Goal: Task Accomplishment & Management: Complete application form

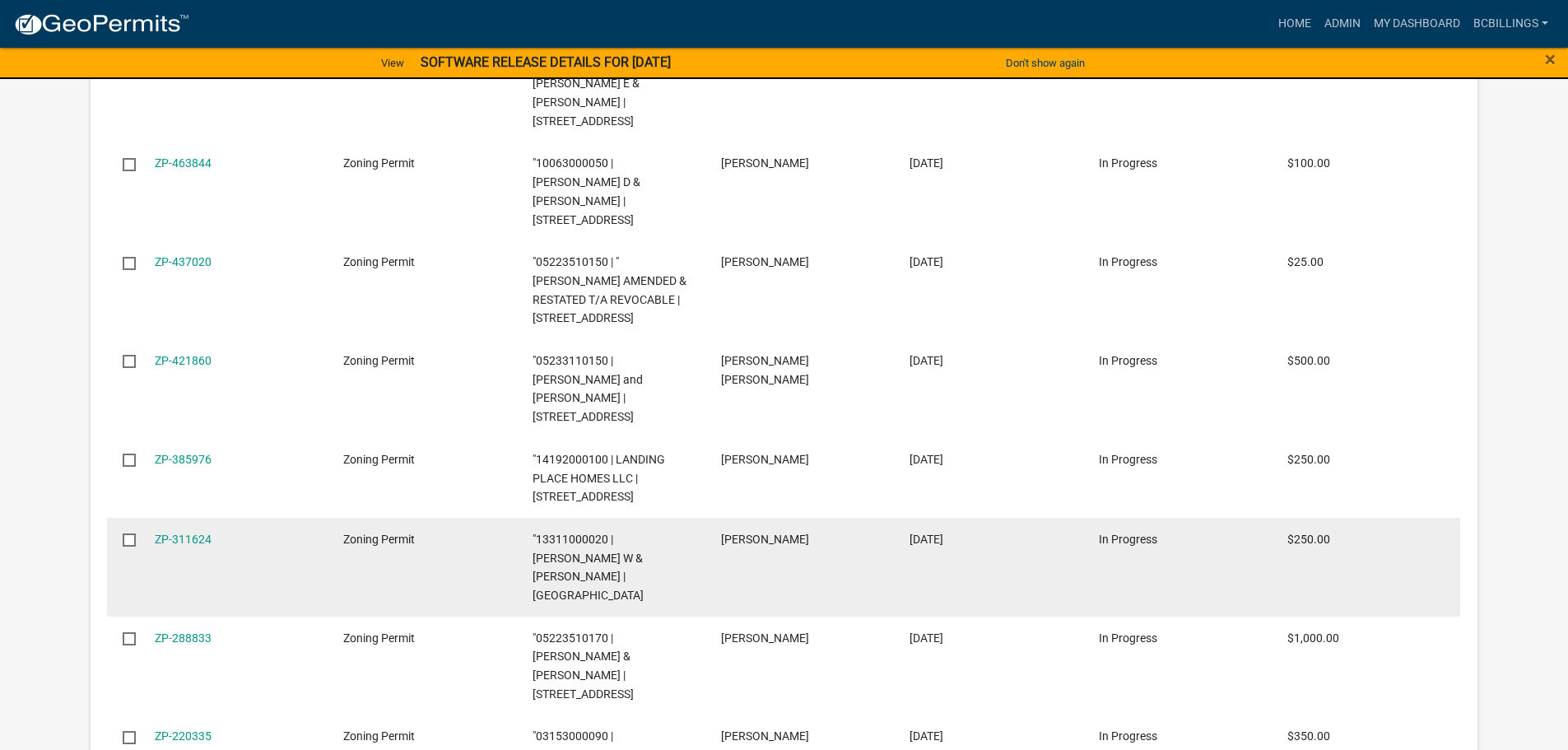
scroll to position [1925, 0]
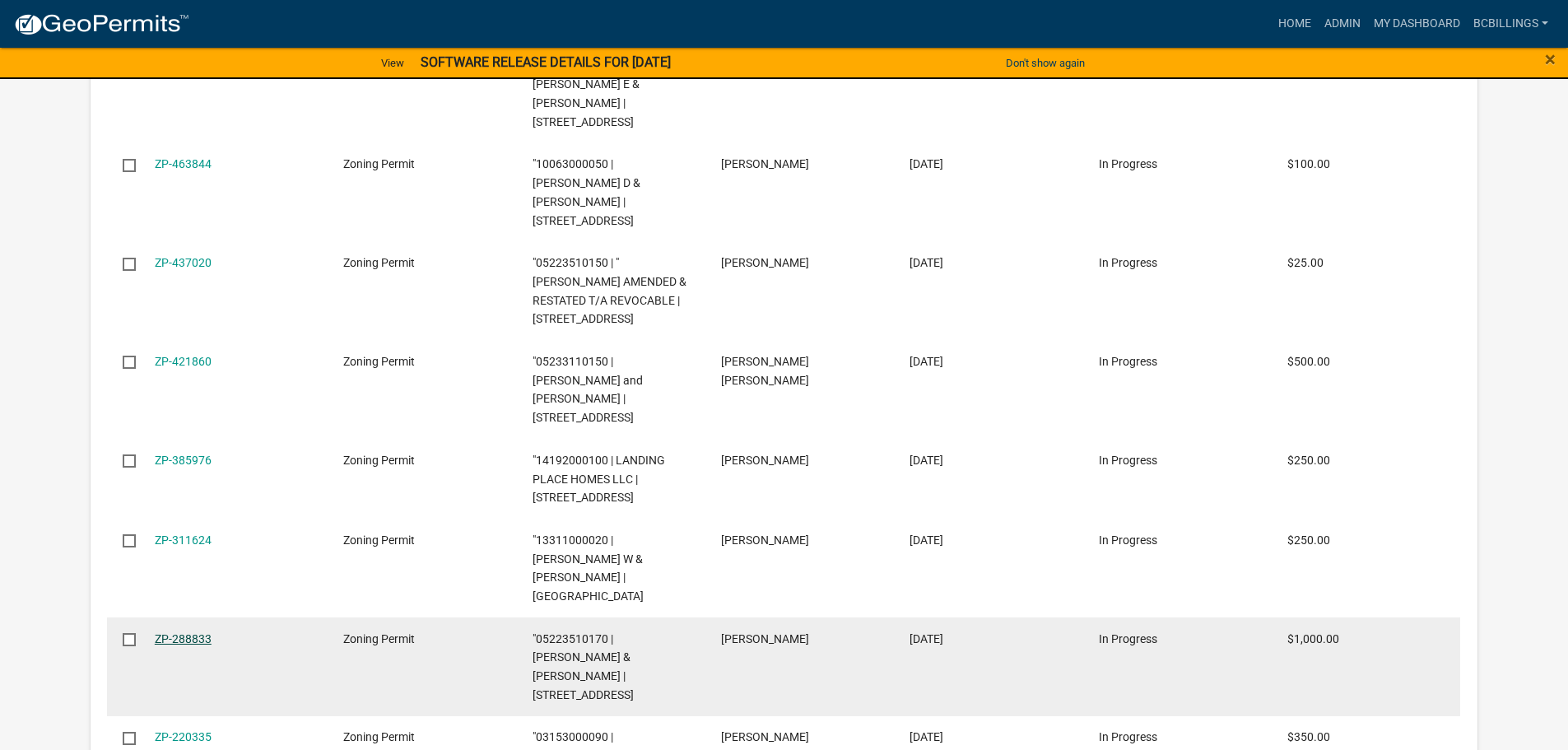
click at [167, 632] on link "ZP-288833" at bounding box center [183, 639] width 57 height 13
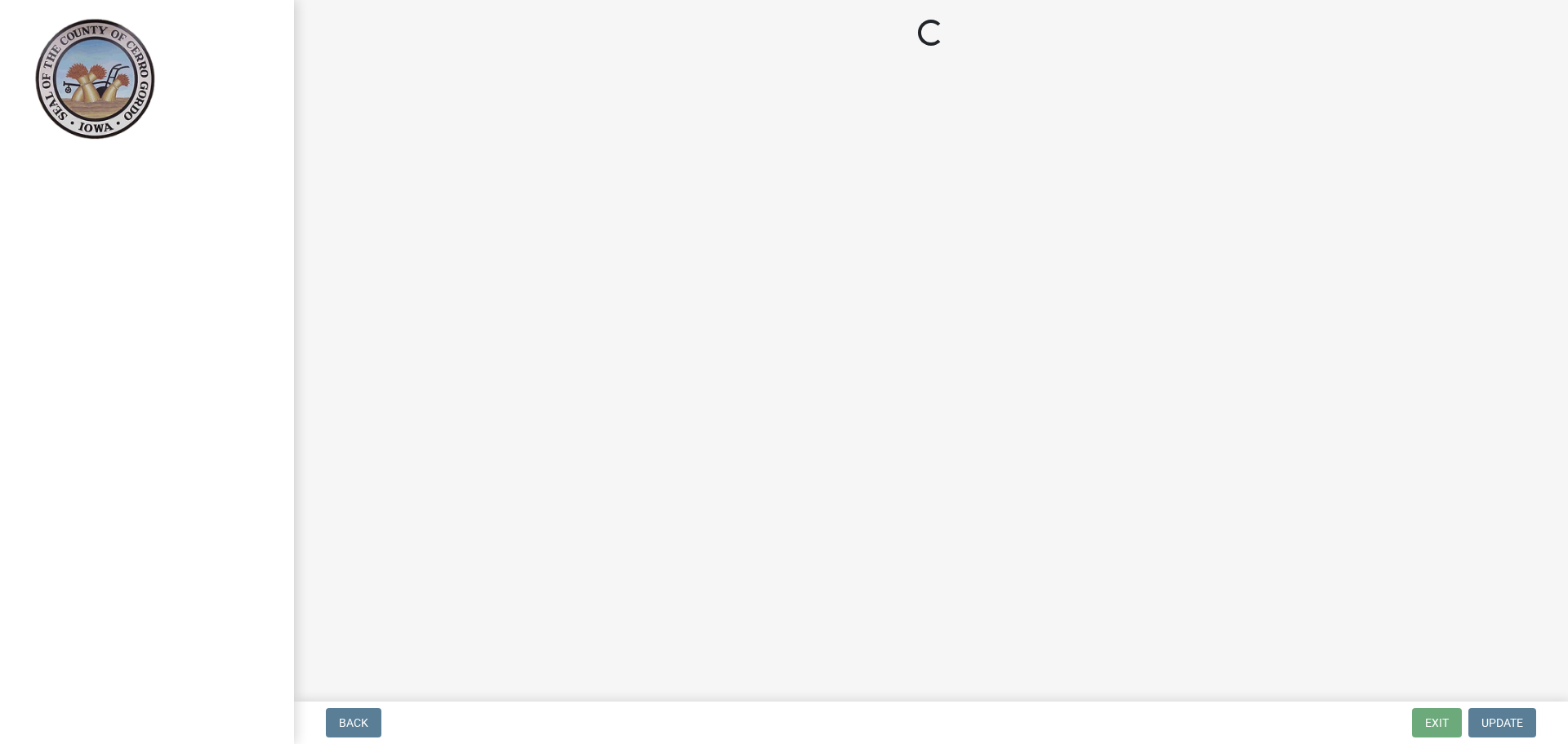
select select "3: 3"
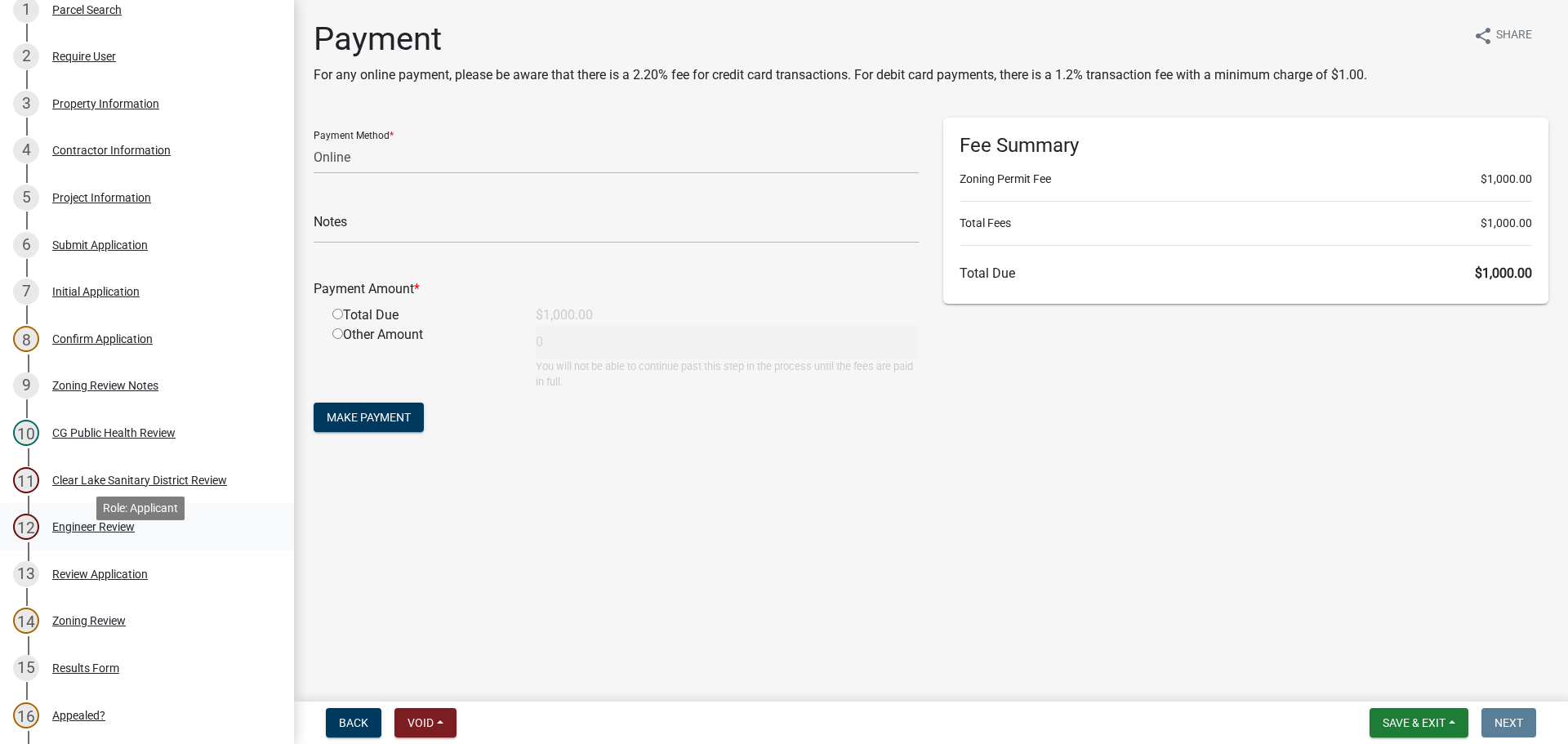
scroll to position [326, 0]
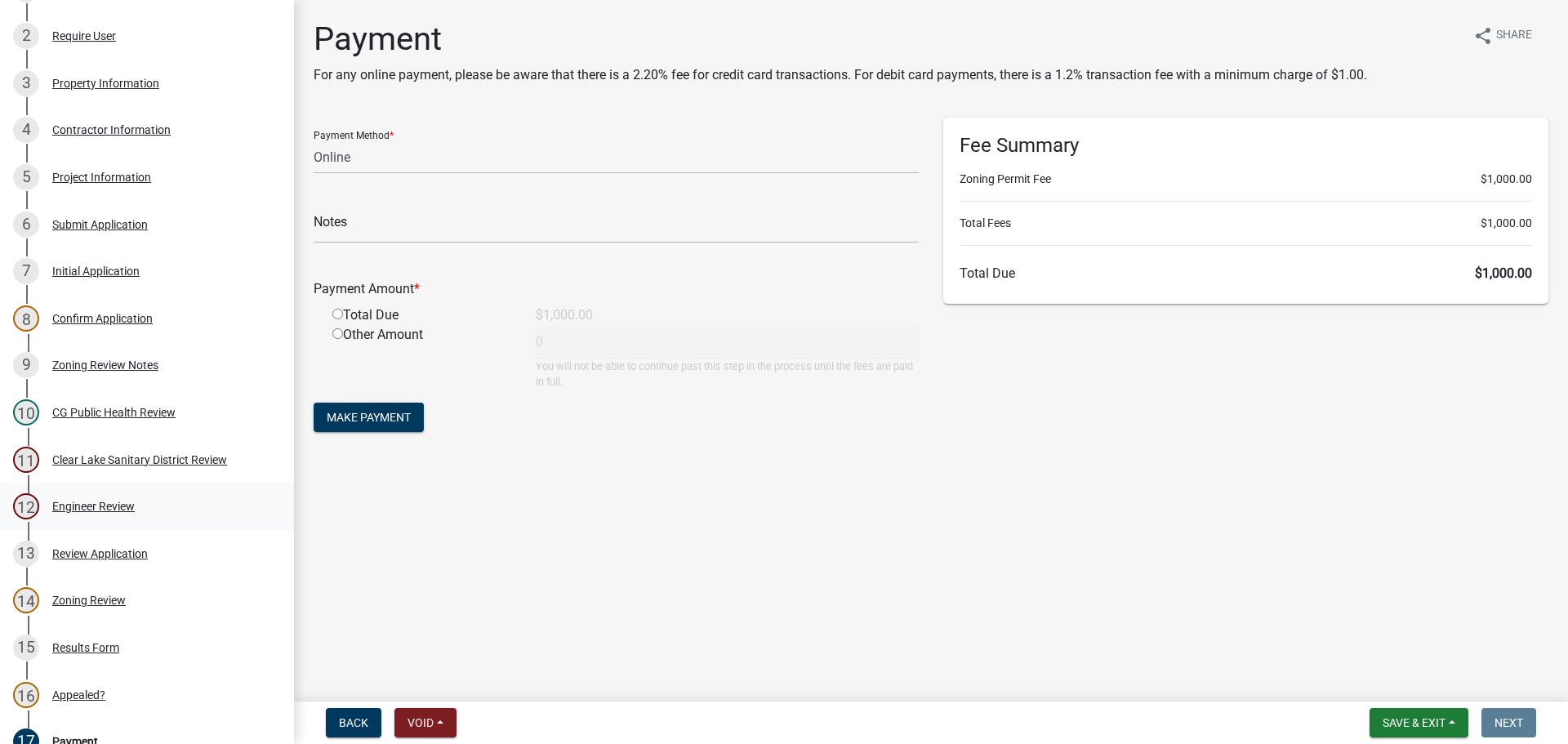
click at [149, 515] on div "12 Engineer Review" at bounding box center [140, 505] width 255 height 26
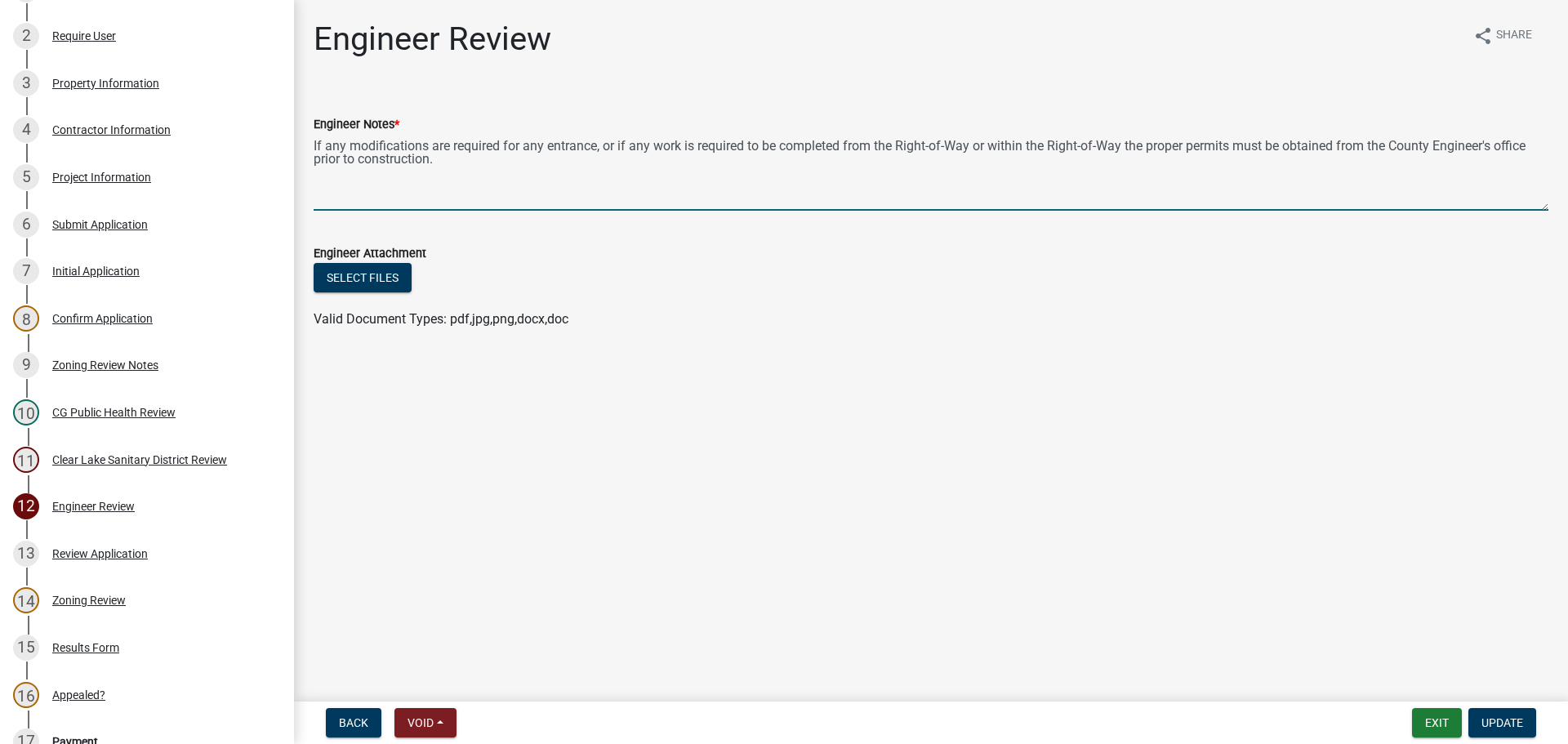
drag, startPoint x: 489, startPoint y: 175, endPoint x: 303, endPoint y: 144, distance: 188.6
click at [303, 144] on div "Engineer Notes * If any modifications are required for any entrance, or if any …" at bounding box center [930, 151] width 1259 height 119
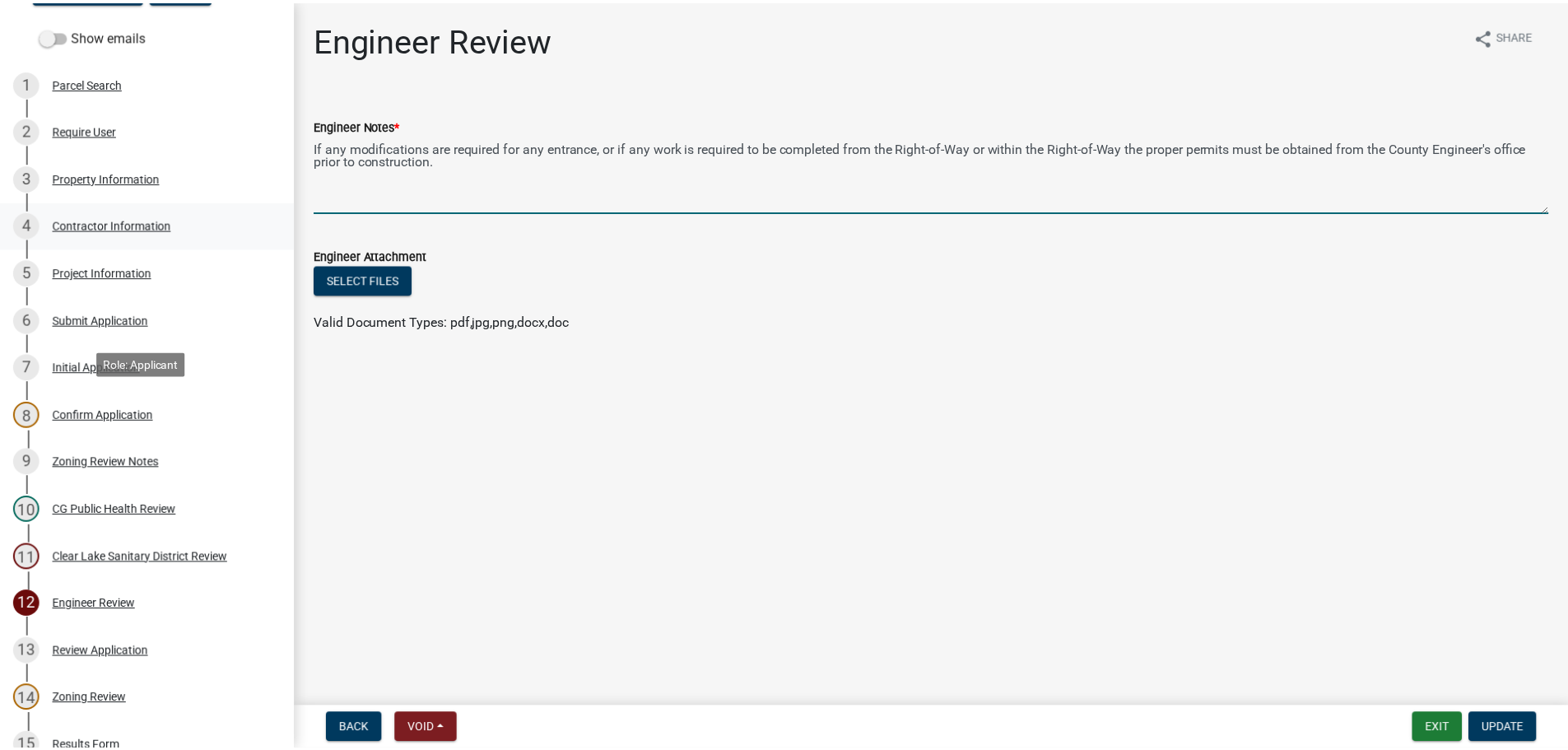
scroll to position [0, 0]
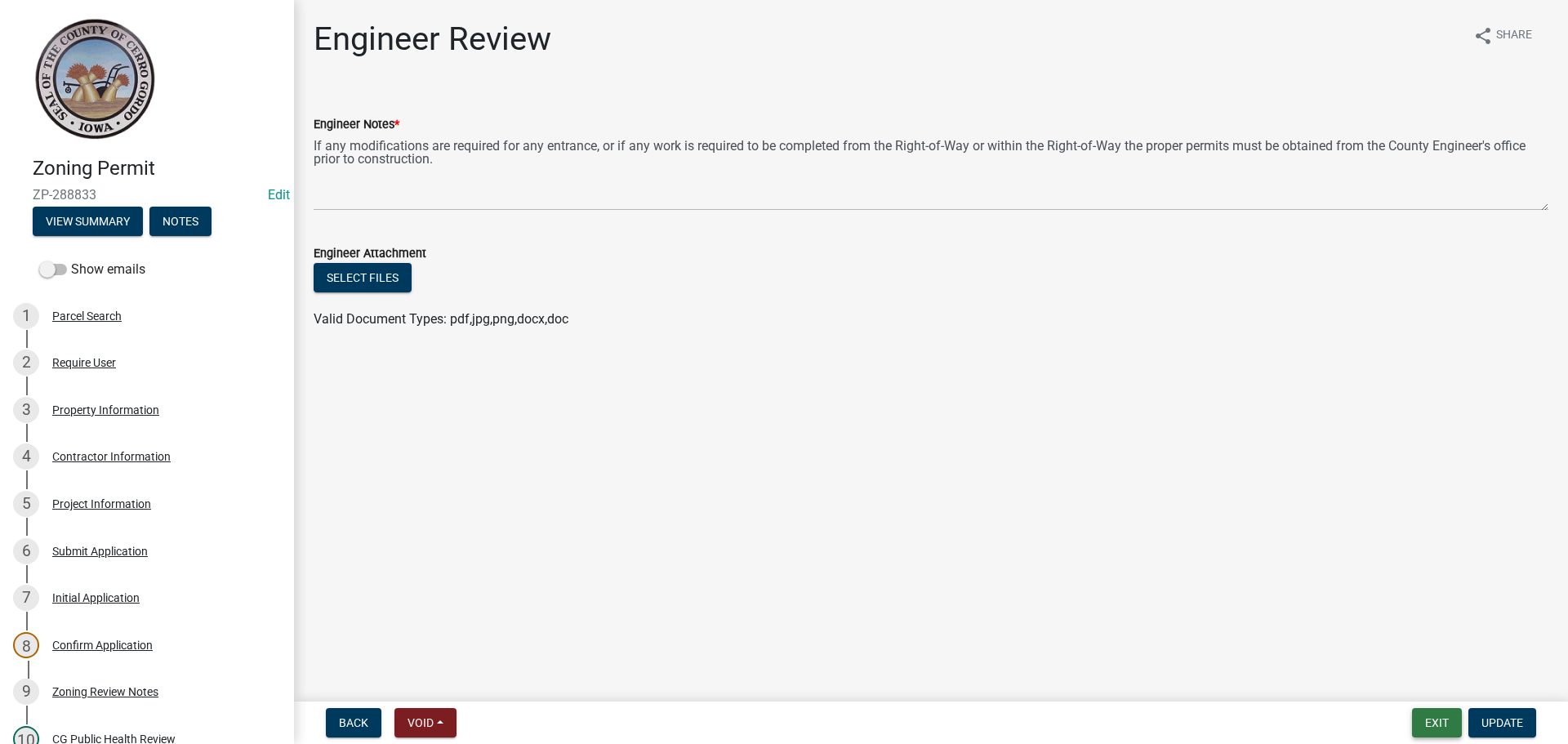
click at [1427, 716] on button "Exit" at bounding box center [1437, 721] width 50 height 29
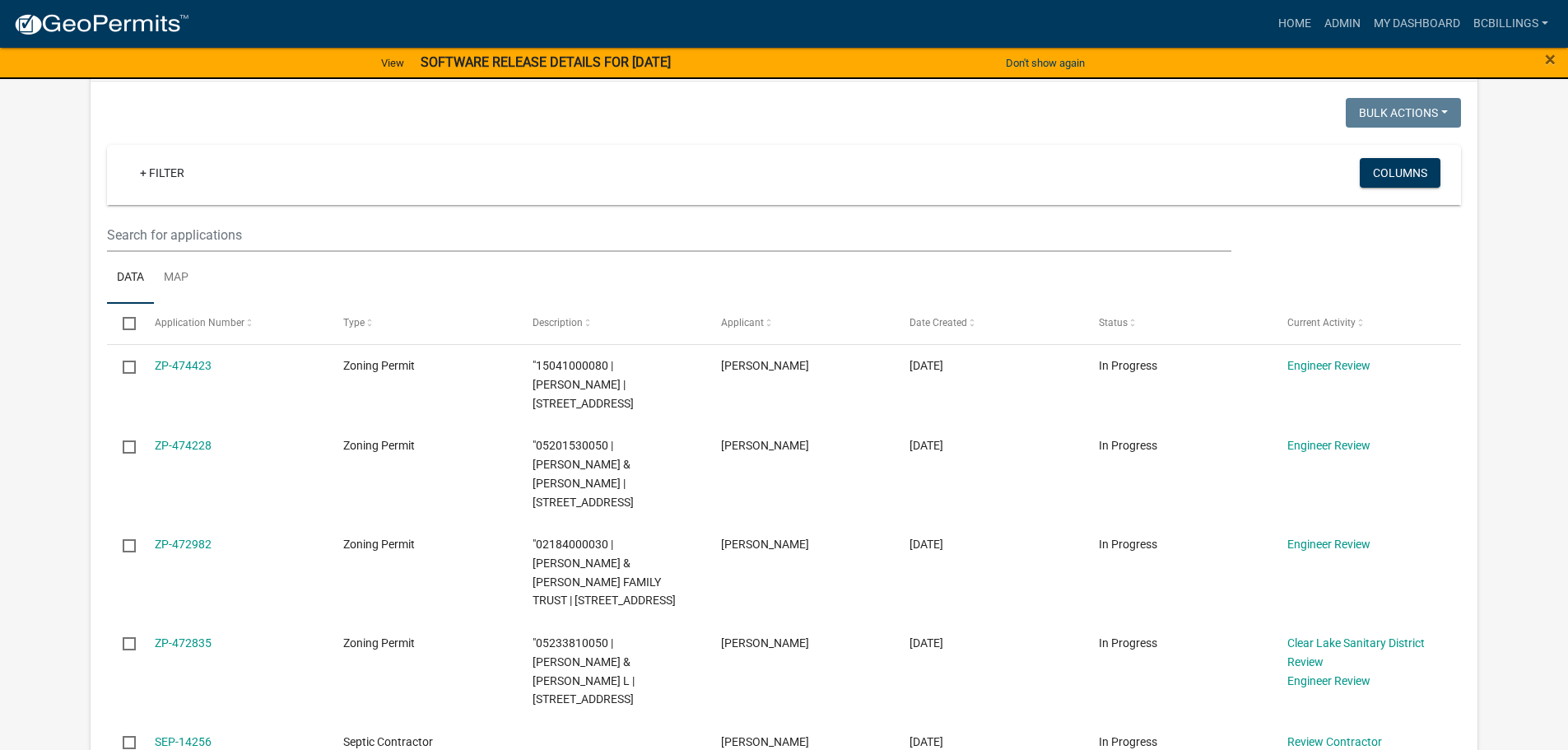
scroll to position [719, 0]
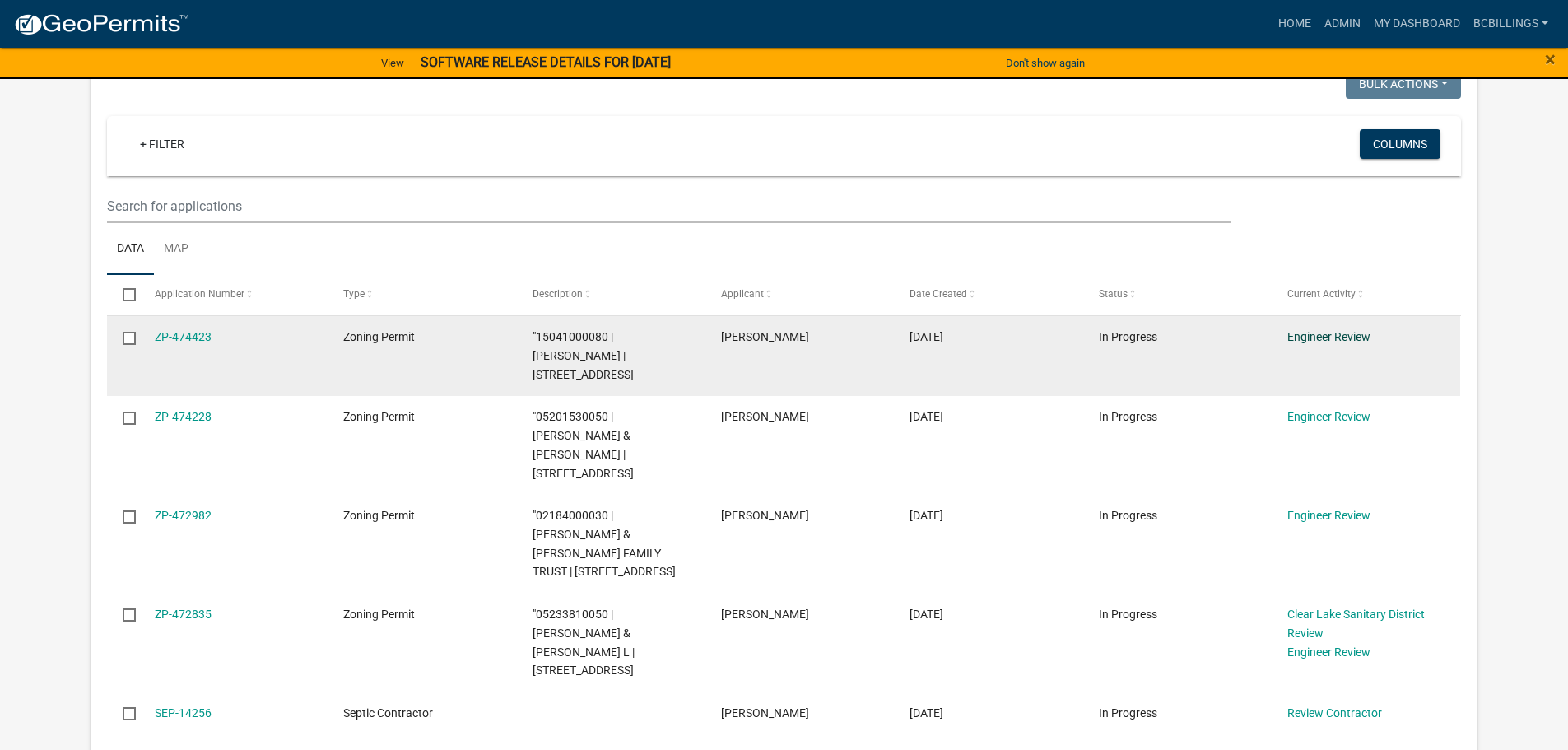
click at [1315, 330] on link "Engineer Review" at bounding box center [1329, 336] width 83 height 13
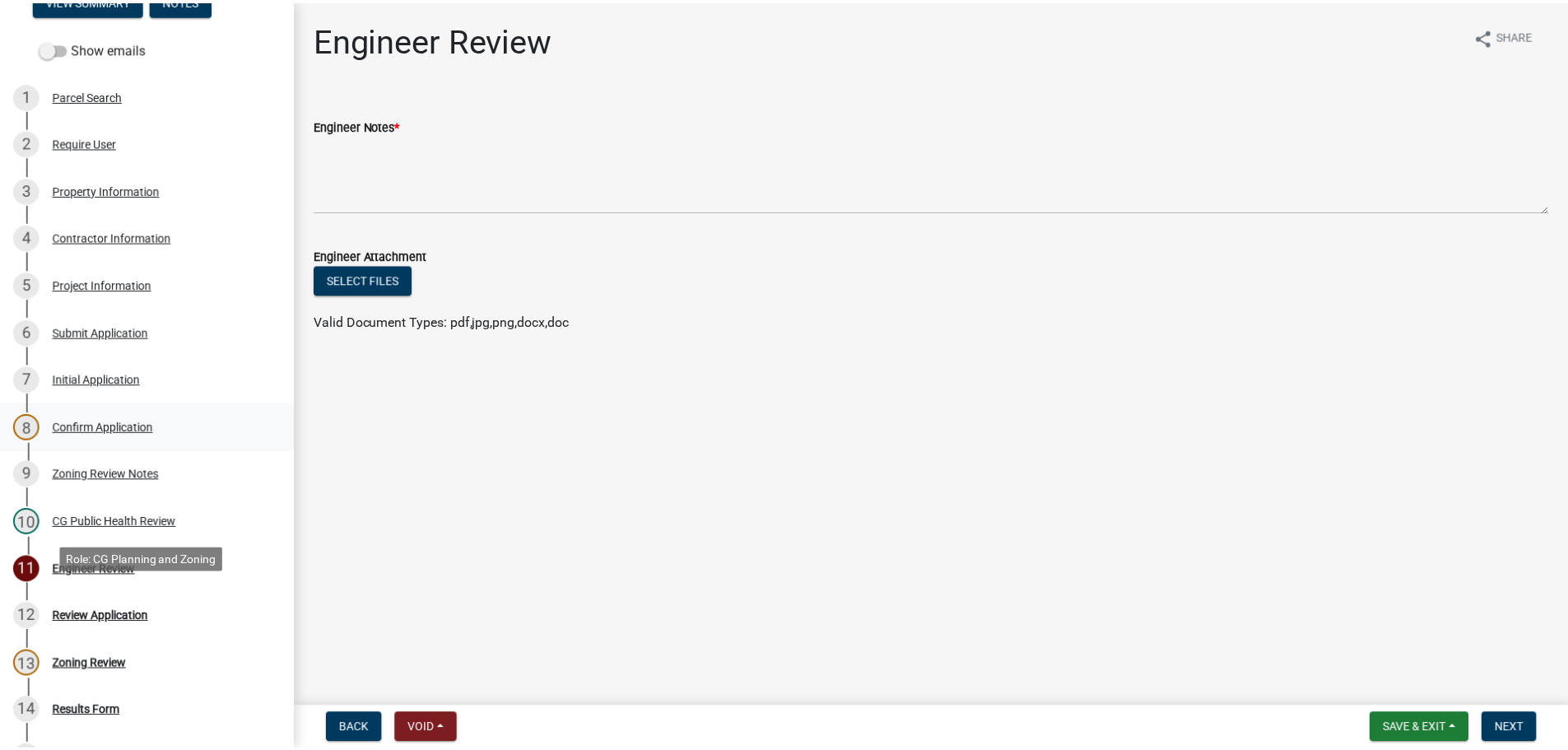
scroll to position [329, 0]
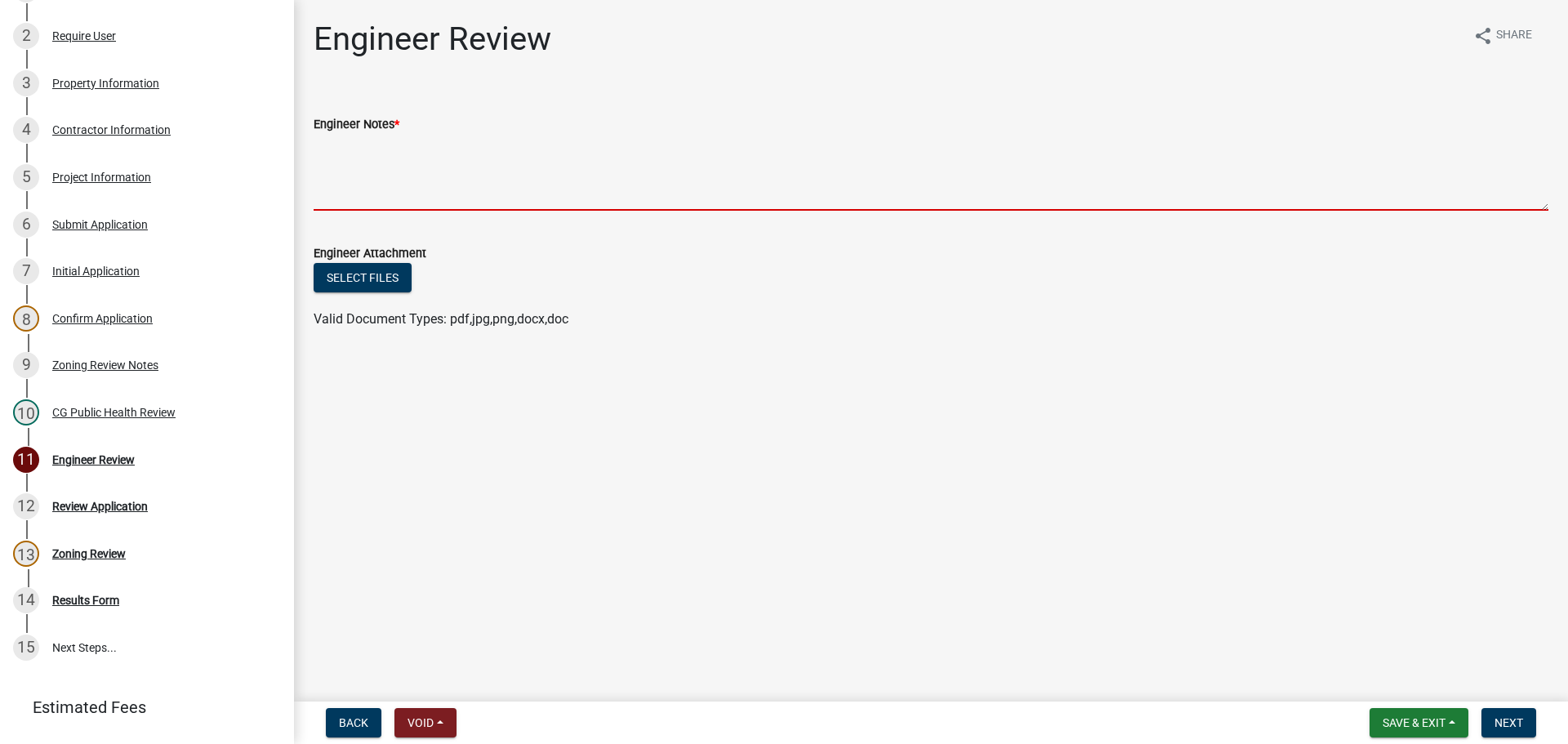
click at [572, 179] on textarea "Engineer Notes *" at bounding box center [931, 172] width 1235 height 77
paste textarea "If any modifications are required for any entrance, or if any work is required …"
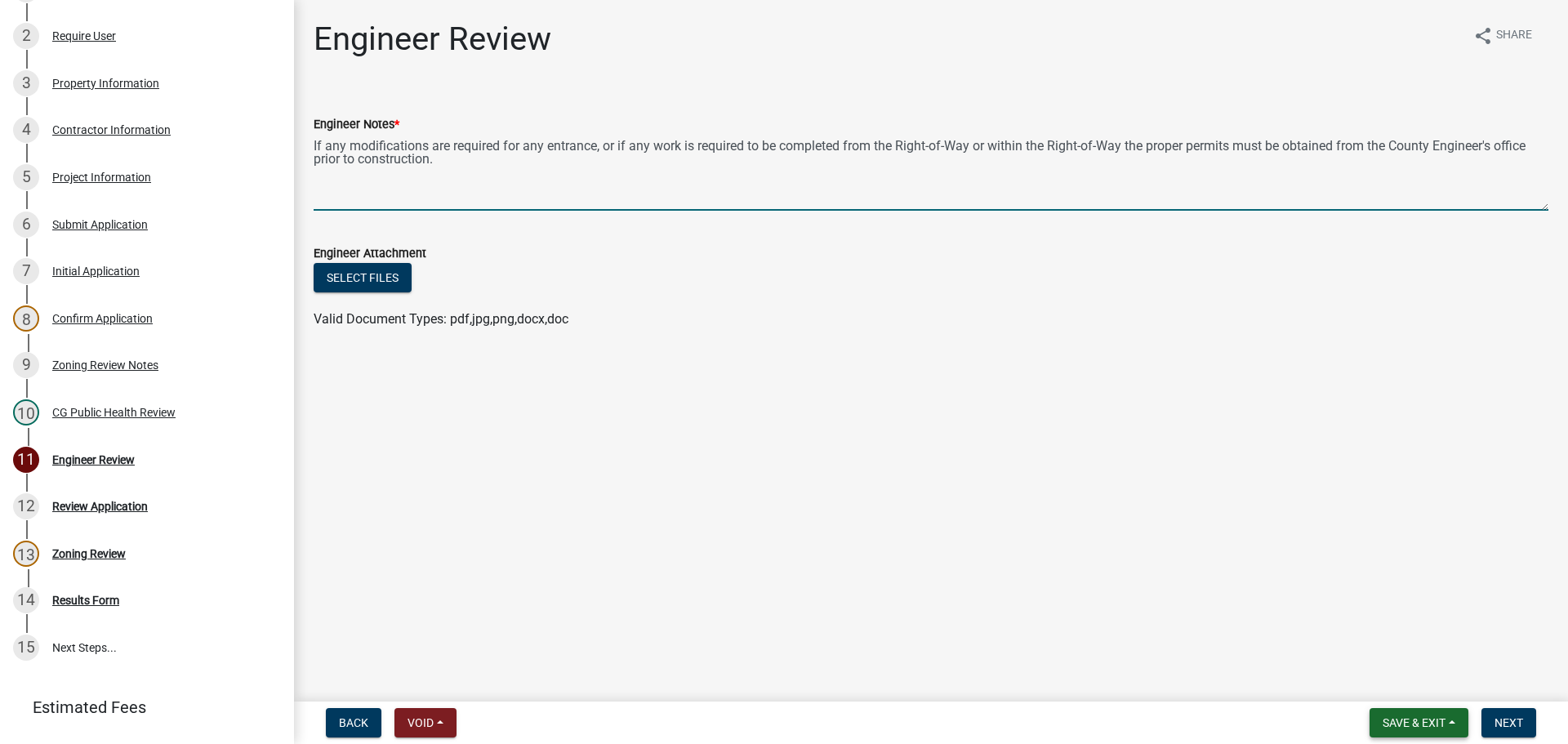
type textarea "If any modifications are required for any entrance, or if any work is required …"
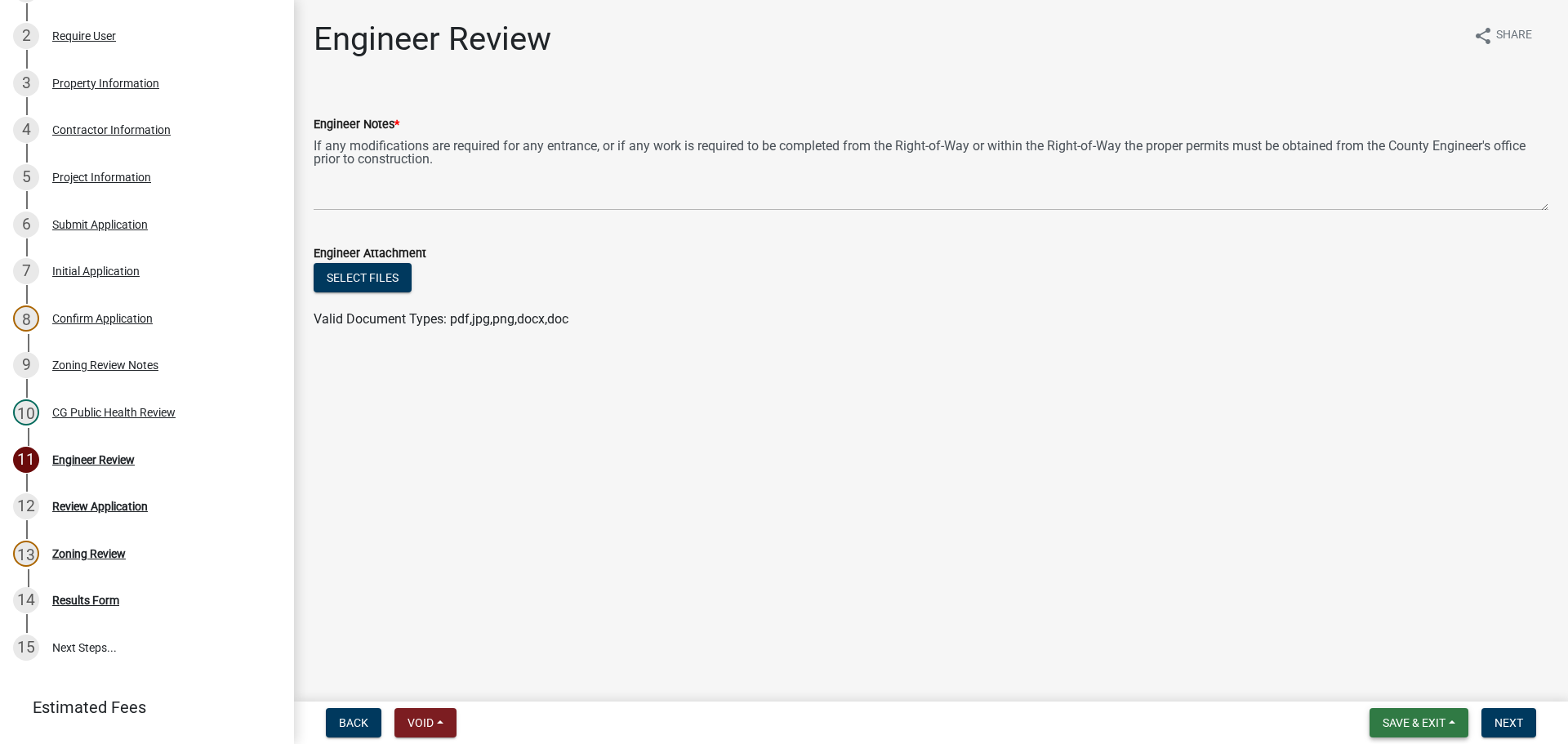
click at [1466, 718] on button "Save & Exit" at bounding box center [1419, 721] width 98 height 29
click at [1405, 645] on button "Save" at bounding box center [1403, 641] width 131 height 39
click at [1498, 726] on span "Next" at bounding box center [1509, 722] width 28 height 13
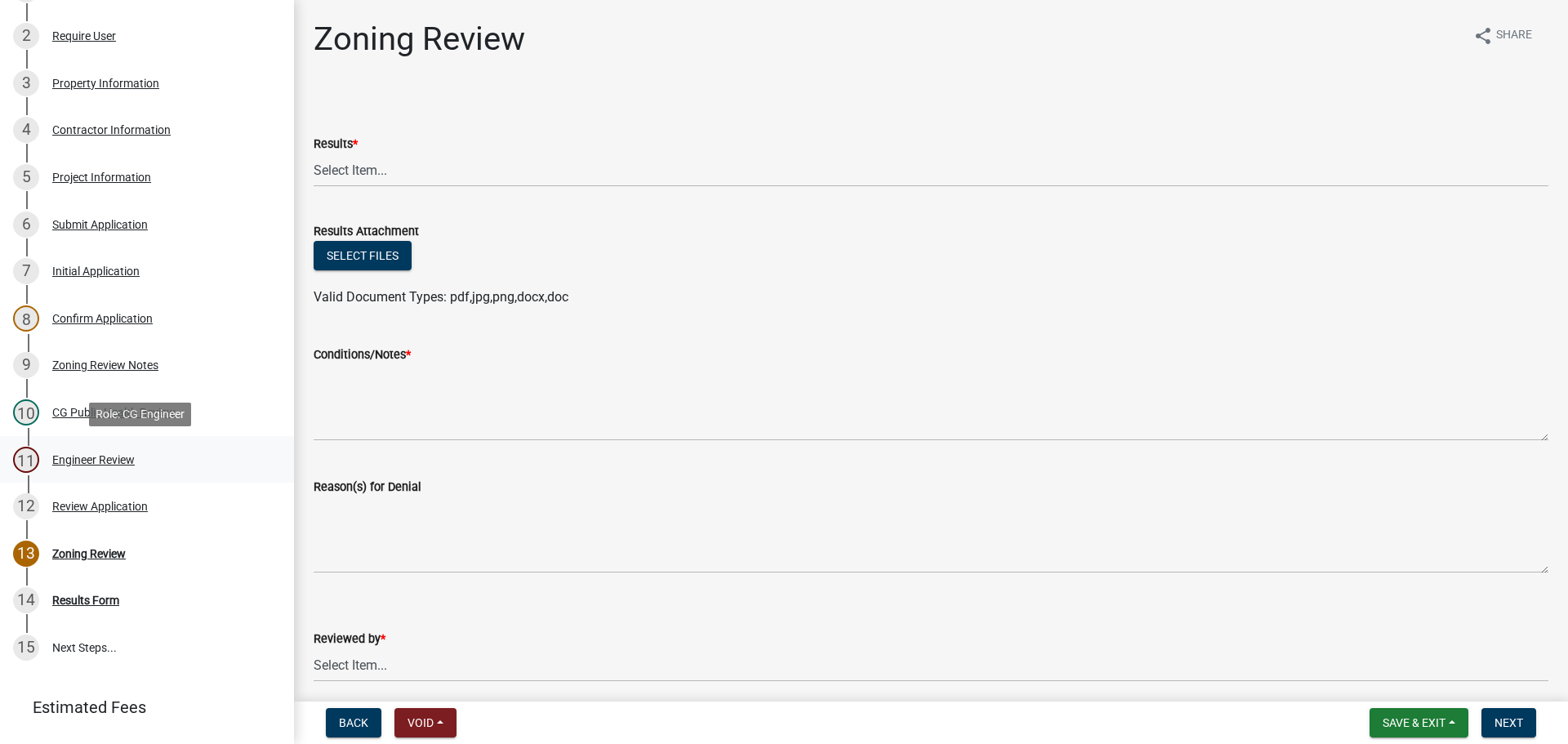
click at [196, 450] on div "11 Engineer Review" at bounding box center [140, 459] width 255 height 26
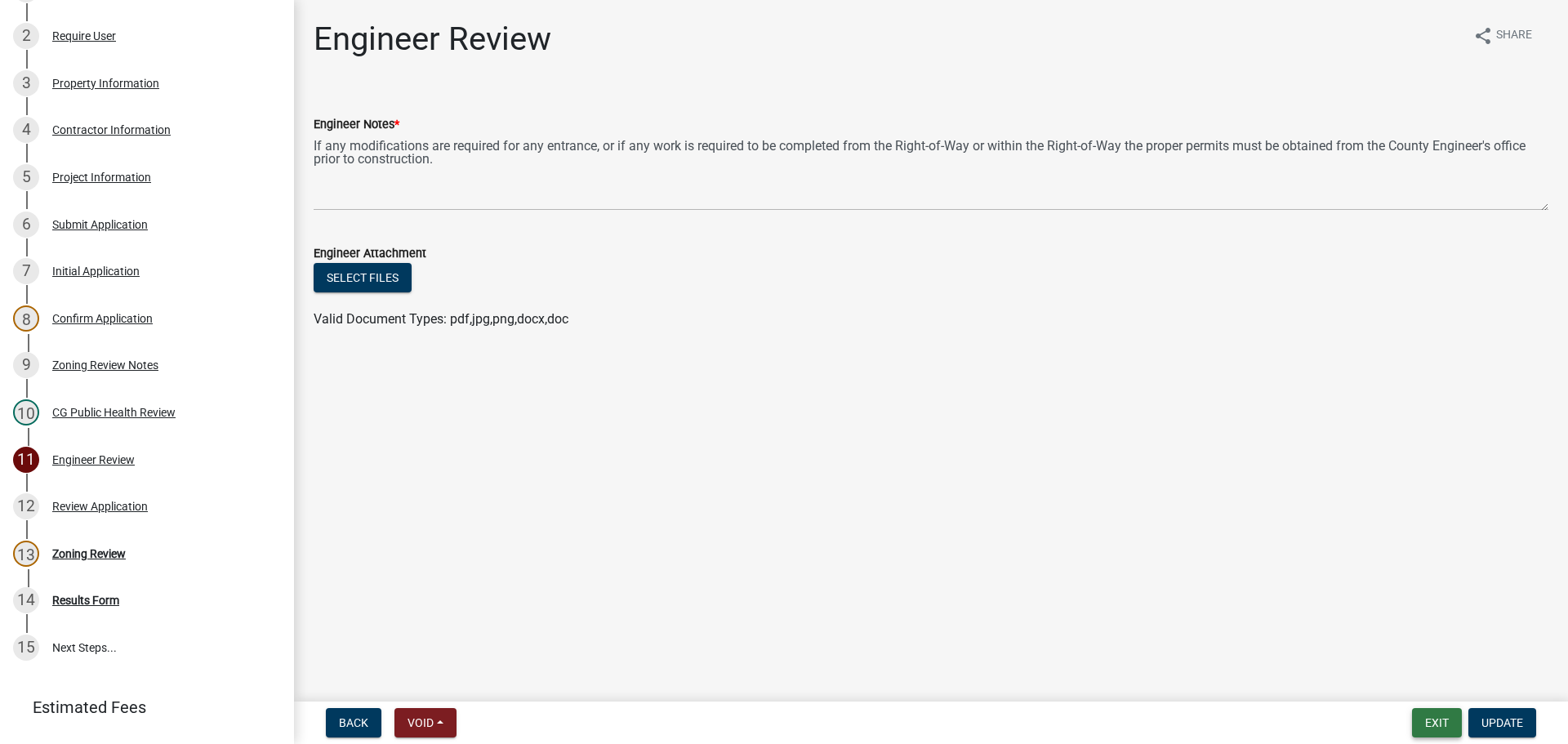
click at [1430, 720] on button "Exit" at bounding box center [1437, 721] width 50 height 29
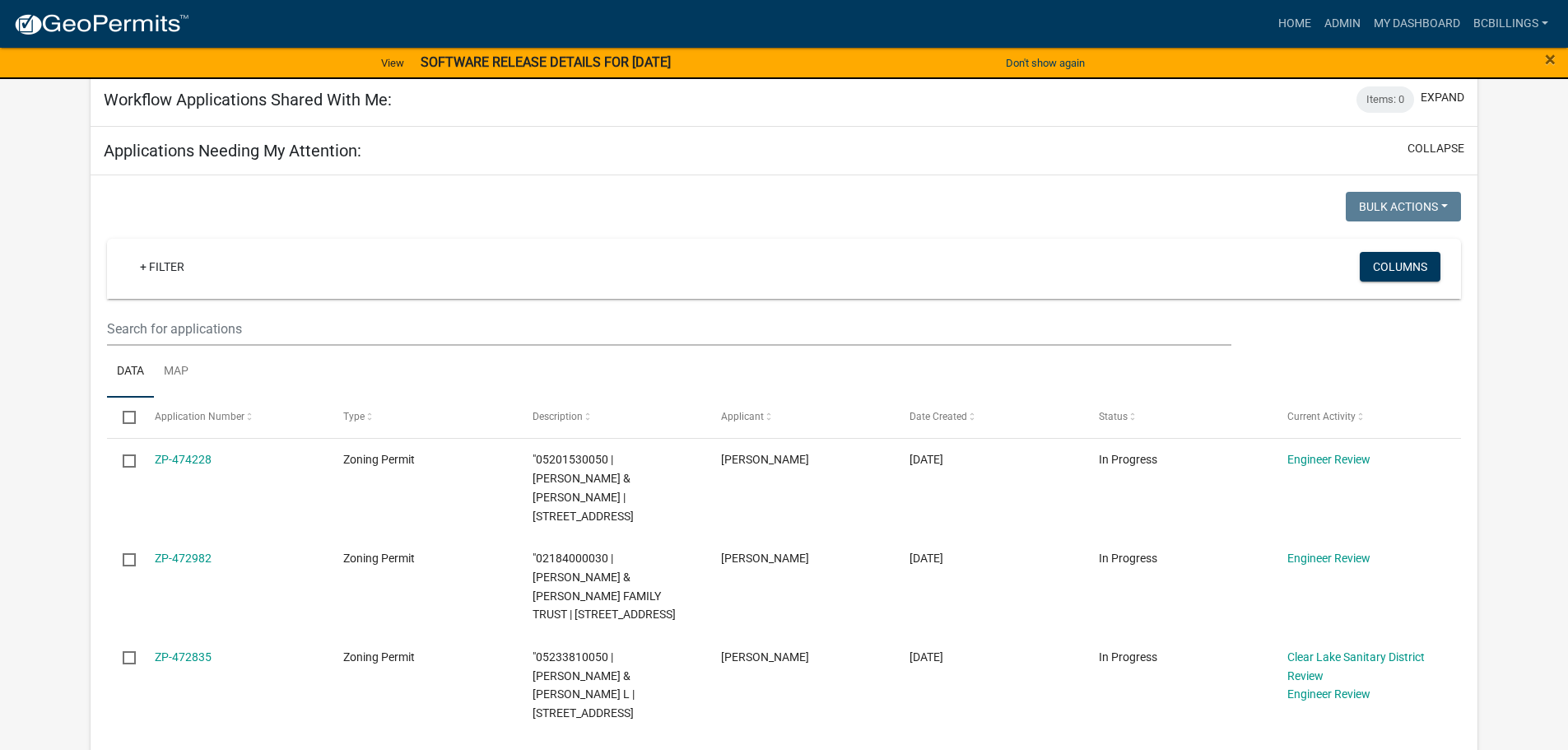
scroll to position [630, 0]
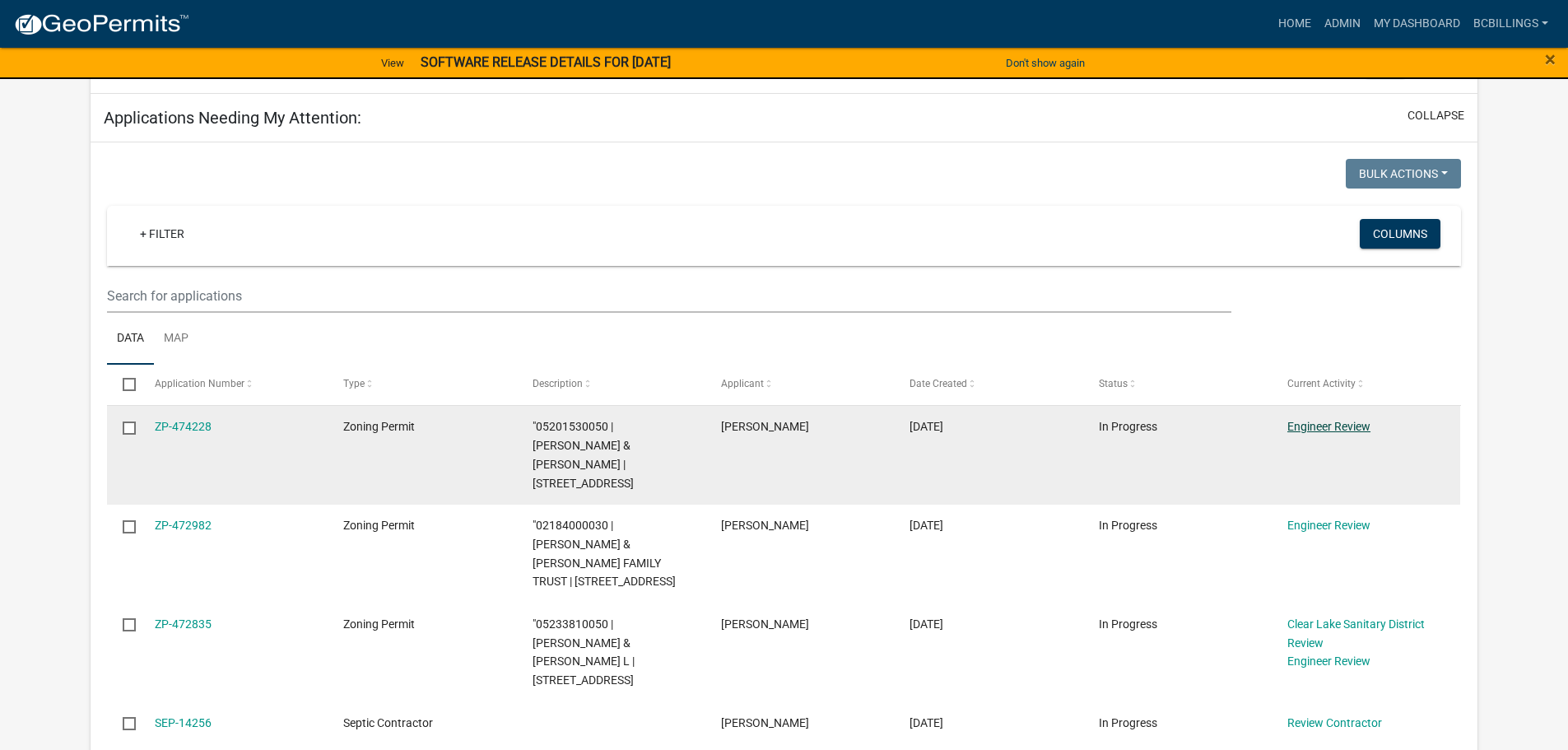
click at [1319, 420] on link "Engineer Review" at bounding box center [1329, 426] width 83 height 13
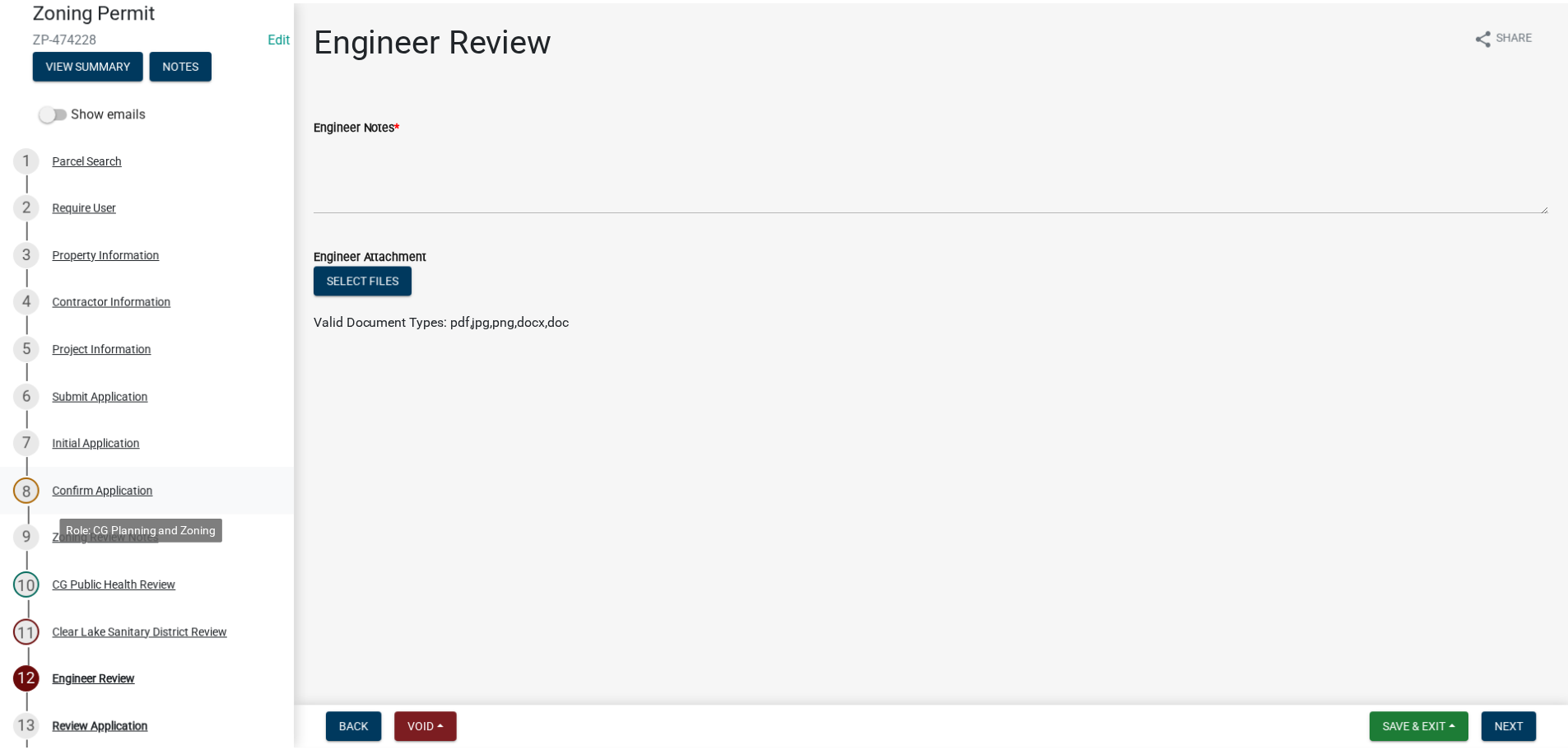
scroll to position [165, 0]
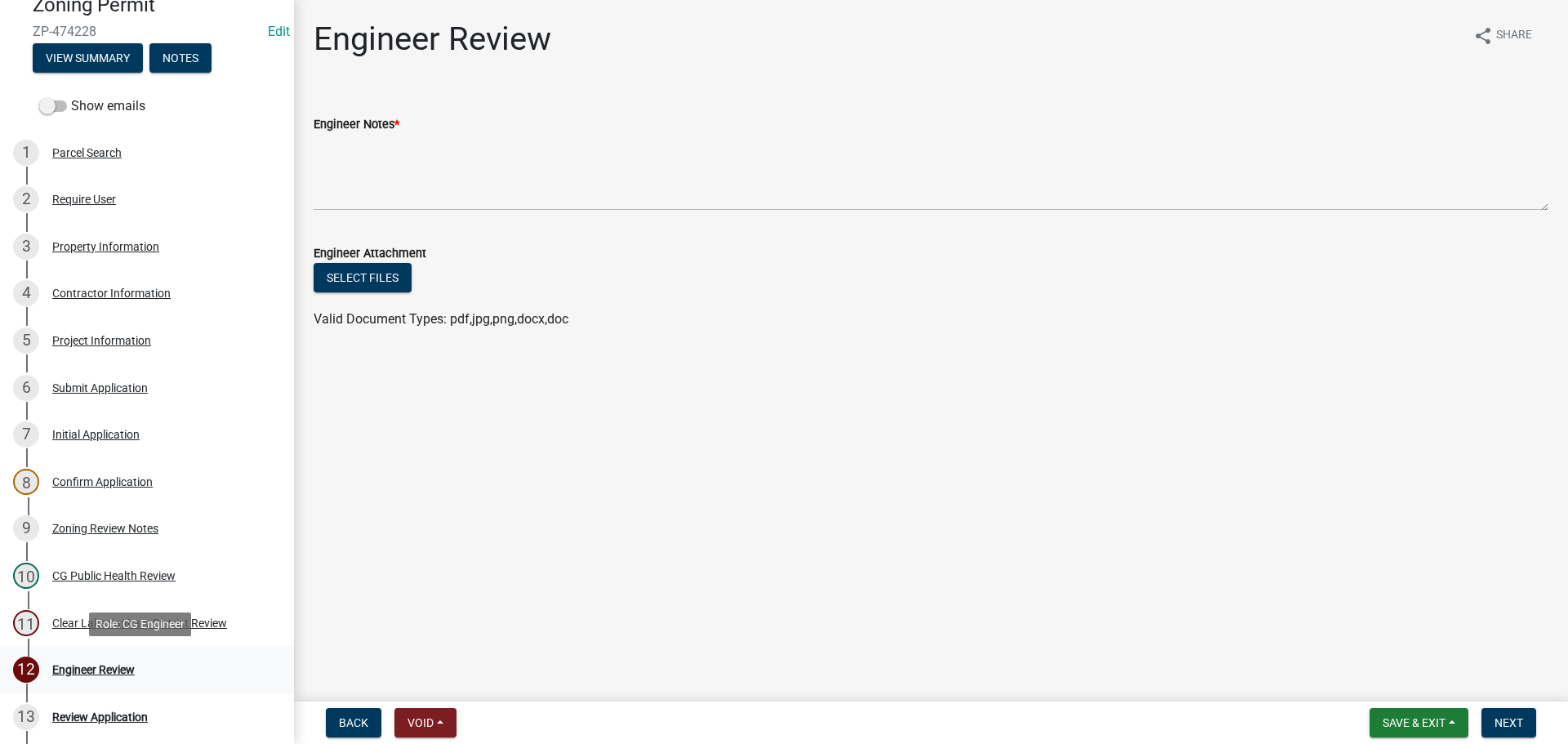
click at [107, 666] on div "Engineer Review" at bounding box center [93, 670] width 83 height 12
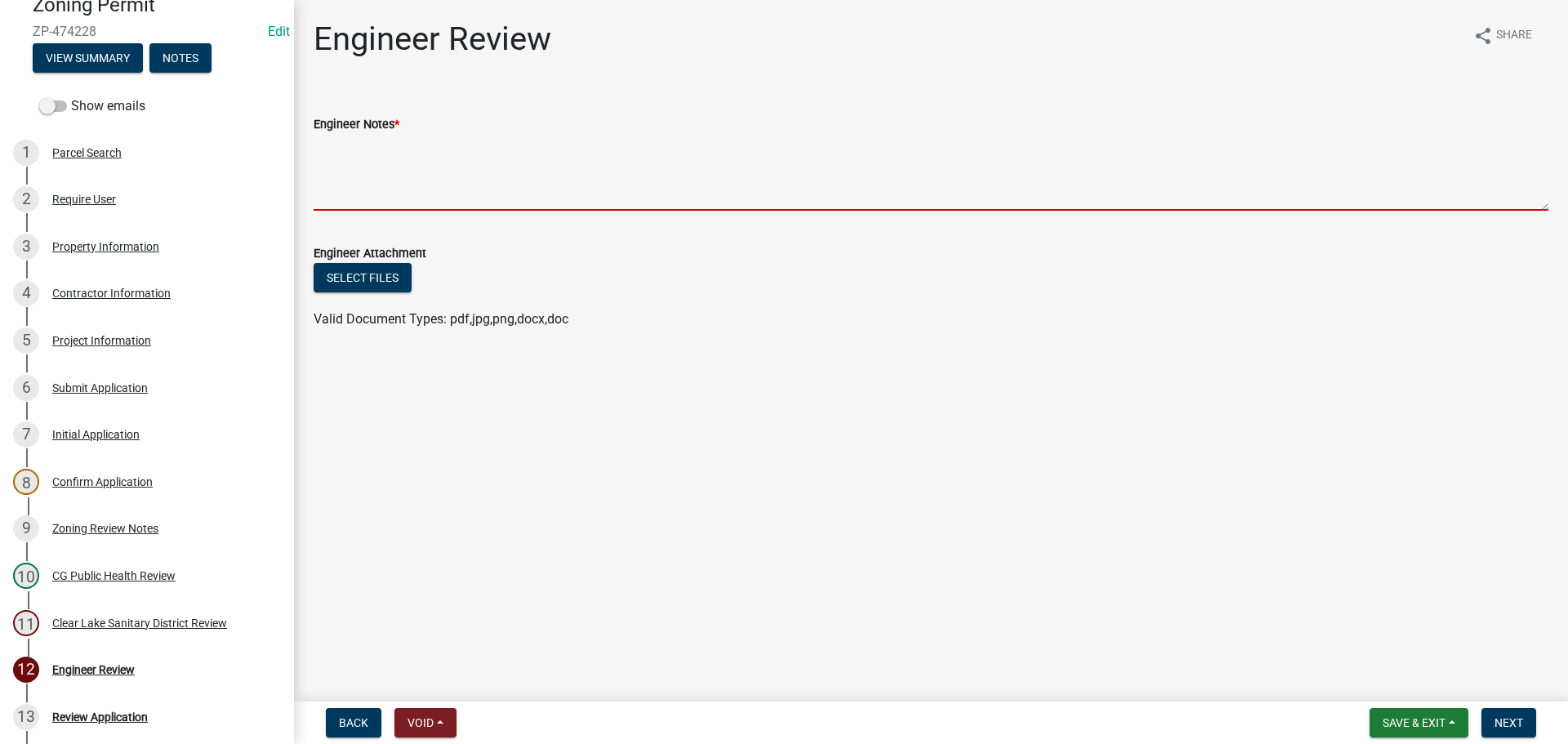
drag, startPoint x: 476, startPoint y: 186, endPoint x: 474, endPoint y: 177, distance: 9.2
click at [476, 180] on textarea "Engineer Notes *" at bounding box center [931, 172] width 1235 height 77
paste textarea "If any modifications are required for any entrance, or if any work is required …"
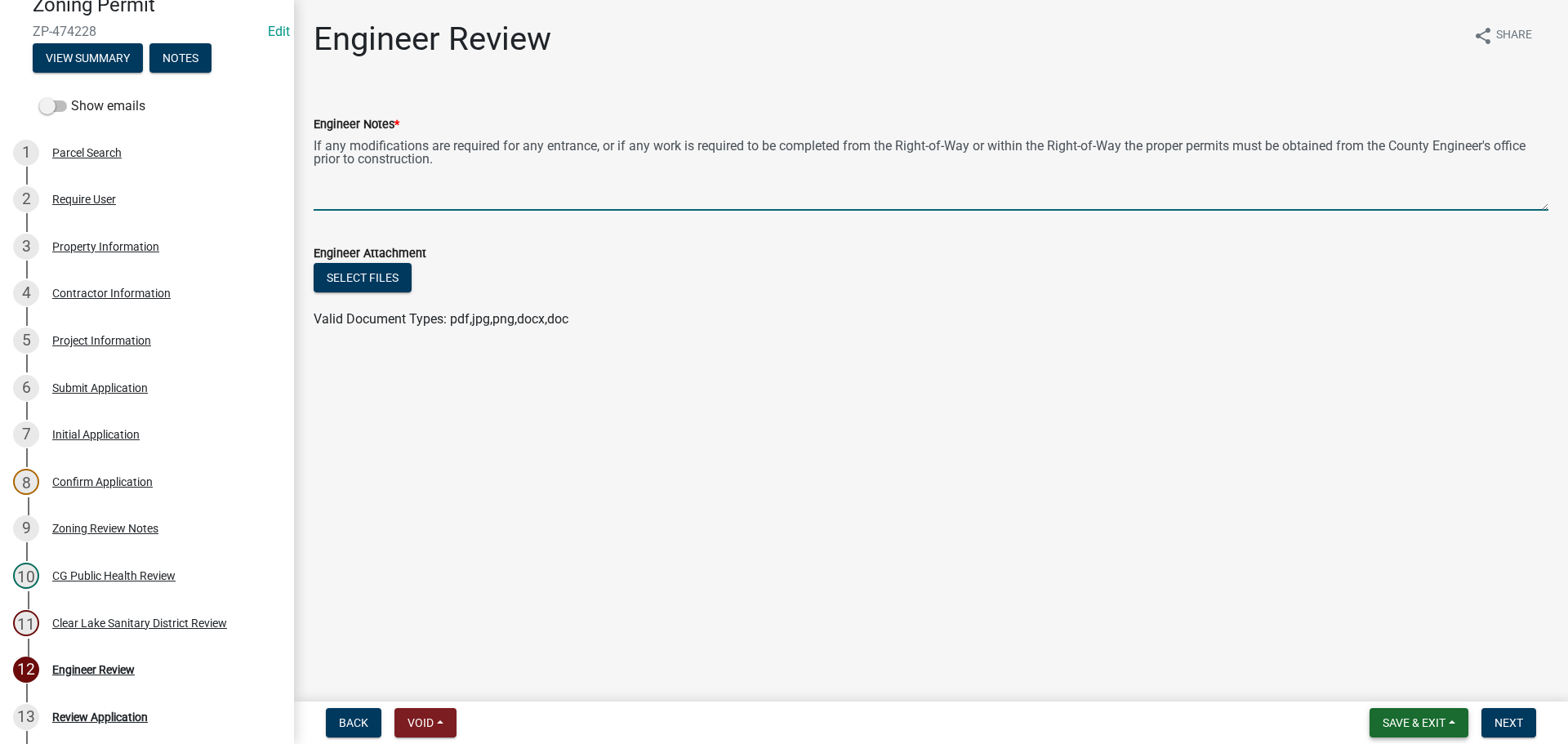
type textarea "If any modifications are required for any entrance, or if any work is required …"
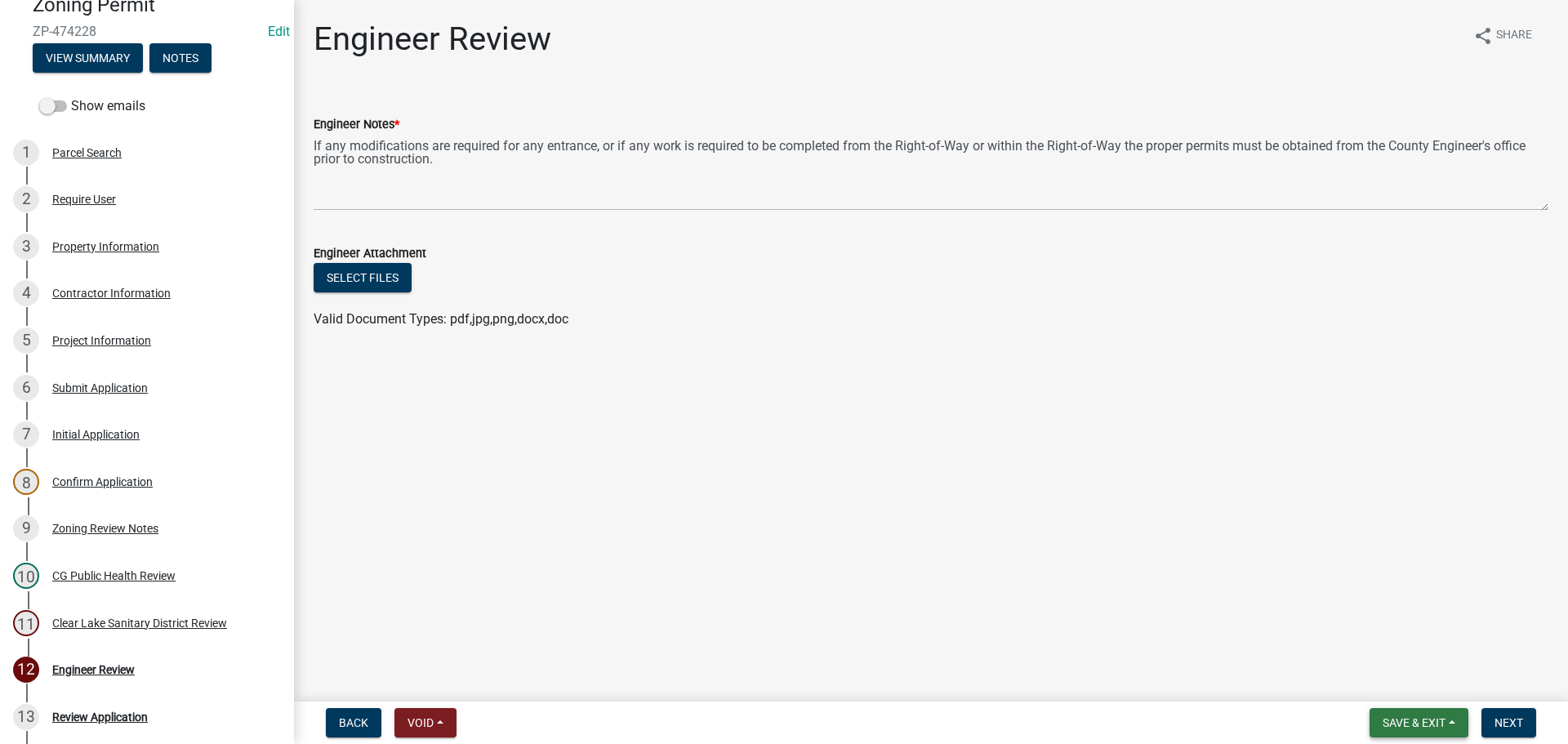
click at [1454, 726] on button "Save & Exit" at bounding box center [1419, 721] width 98 height 29
click at [1423, 634] on button "Save" at bounding box center [1403, 641] width 131 height 39
click at [1520, 712] on button "Next" at bounding box center [1509, 721] width 55 height 29
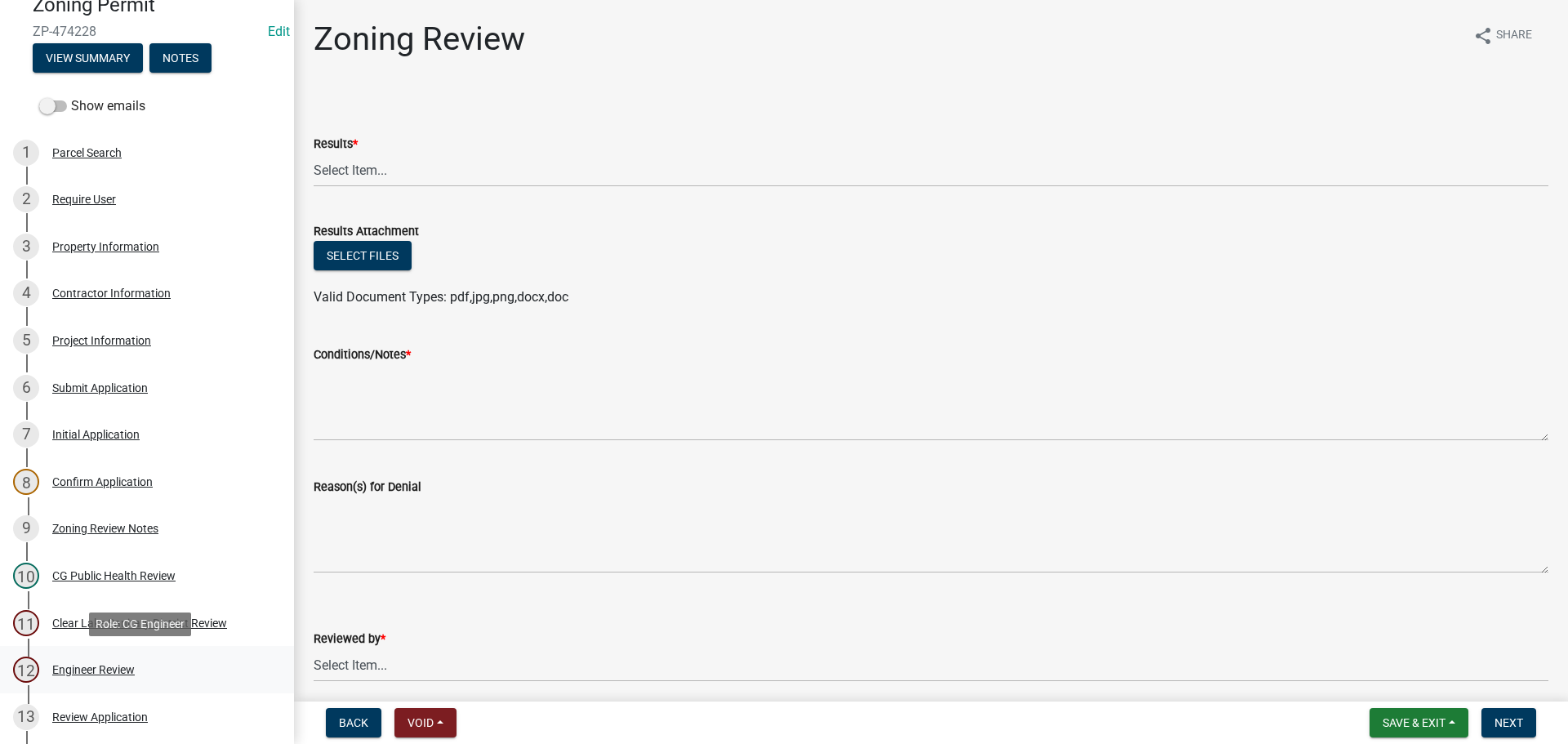
click at [130, 671] on div "Engineer Review" at bounding box center [93, 670] width 83 height 12
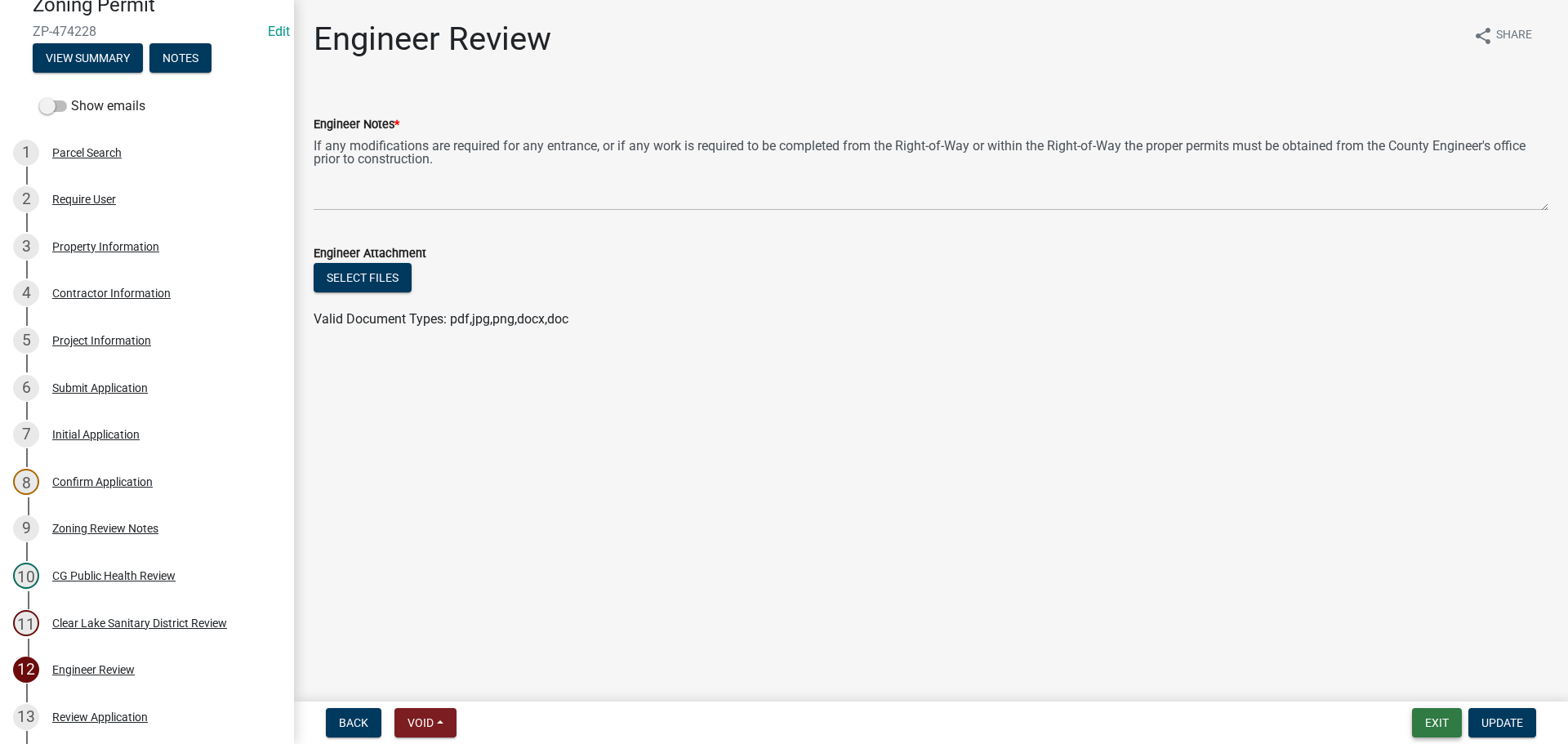
click at [1429, 710] on button "Exit" at bounding box center [1437, 721] width 50 height 29
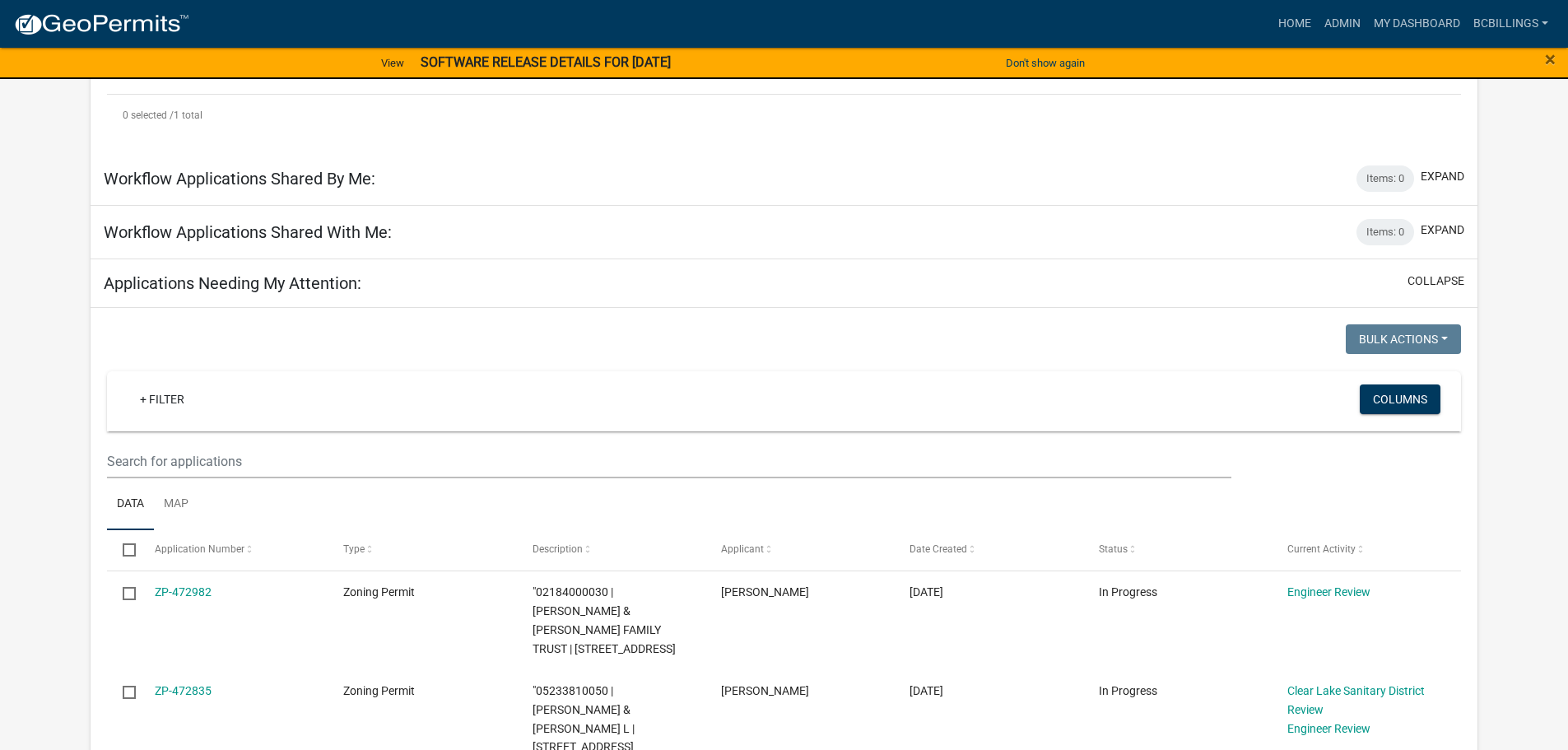
scroll to position [494, 0]
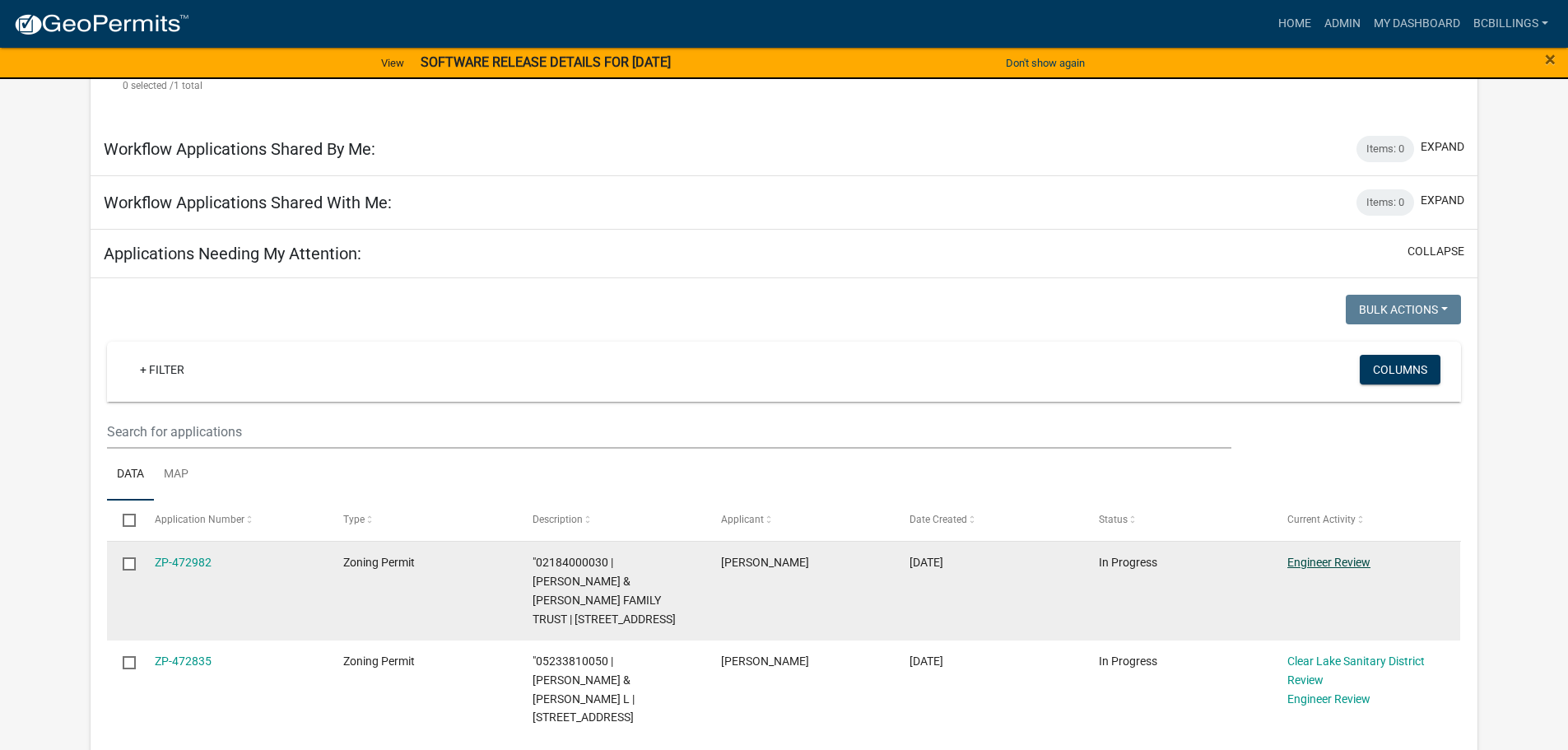
click at [1333, 556] on link "Engineer Review" at bounding box center [1329, 562] width 83 height 13
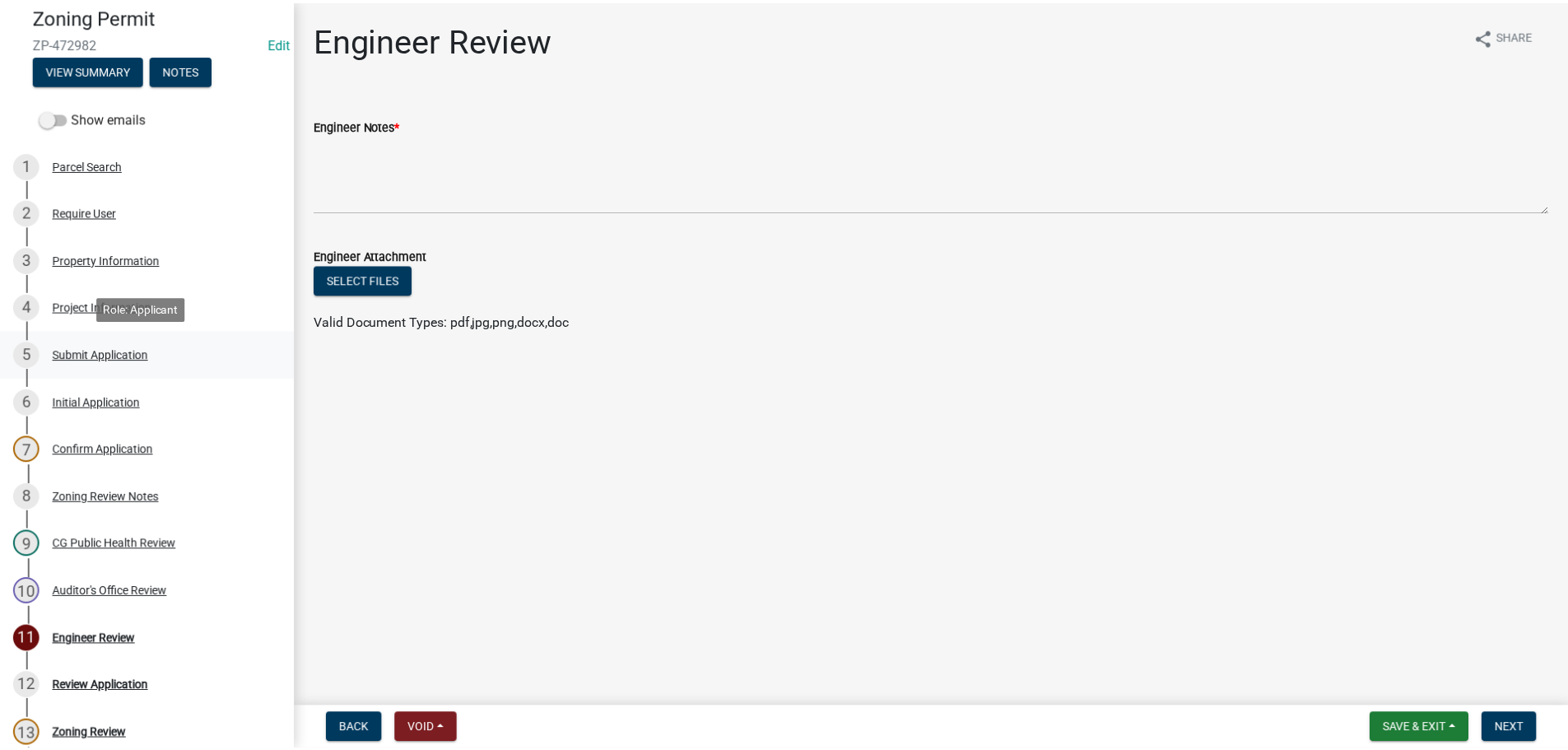
scroll to position [165, 0]
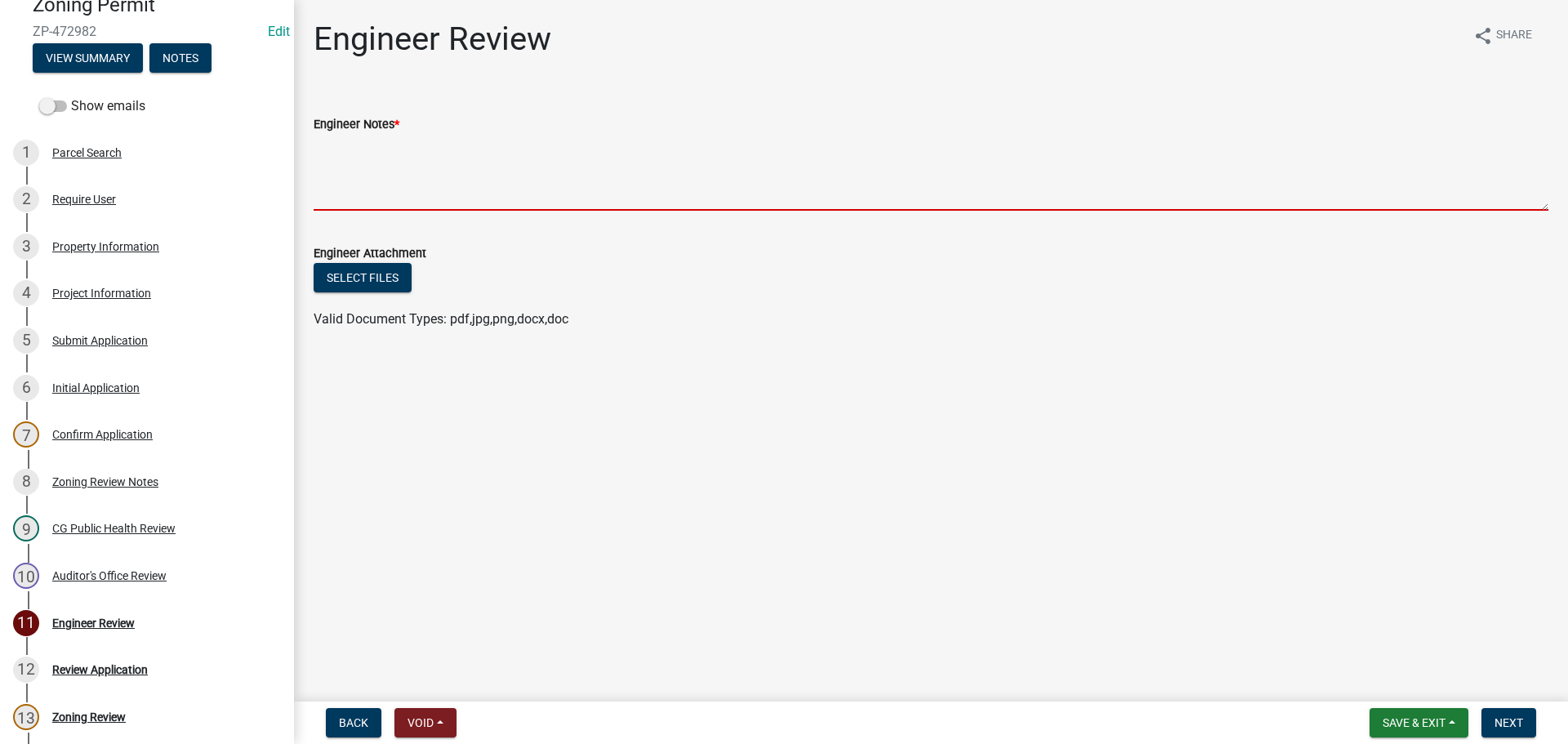
click at [760, 173] on textarea "Engineer Notes *" at bounding box center [931, 172] width 1235 height 77
type textarea "v"
paste textarea "If any modifications are required for any entrance, or if any work is required …"
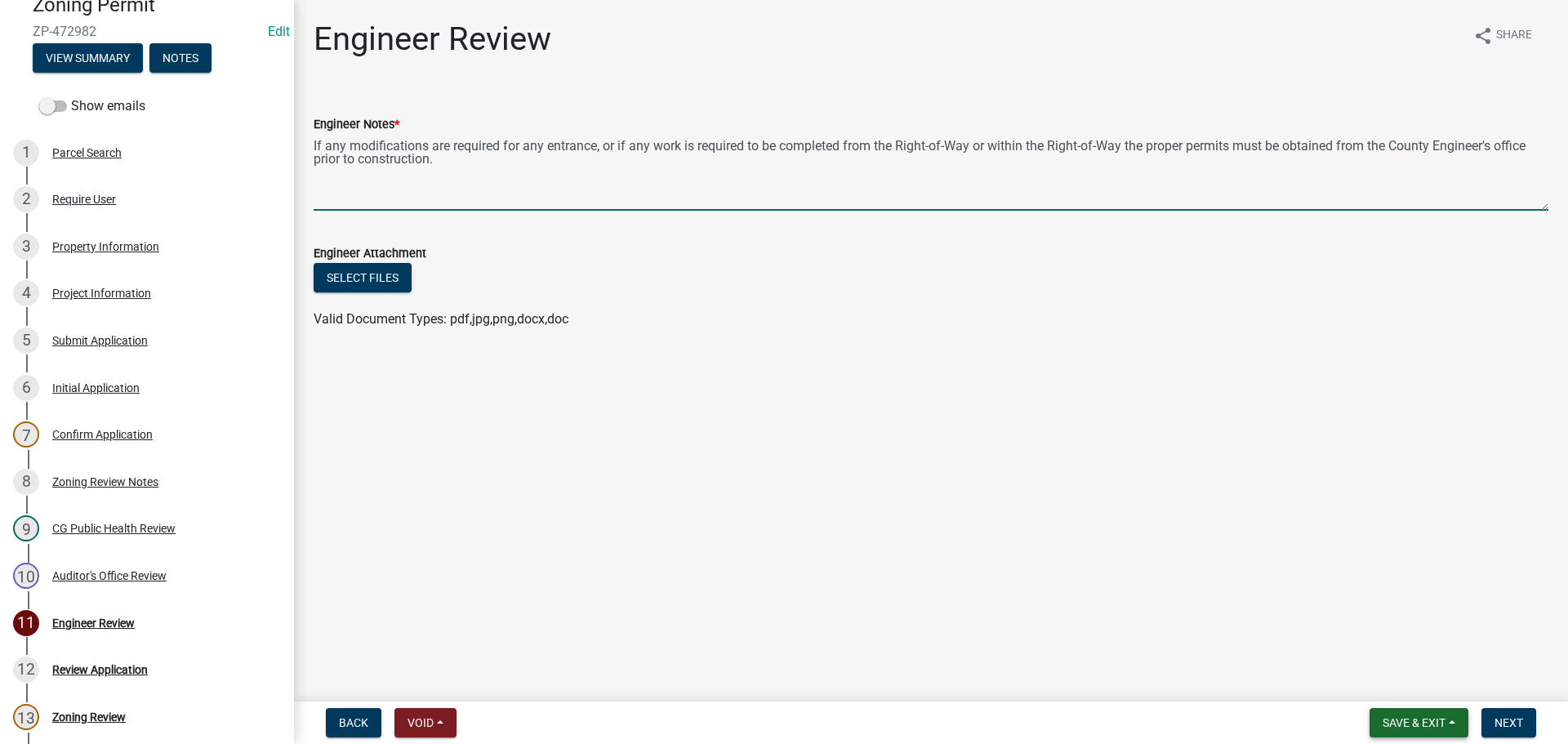
type textarea "If any modifications are required for any entrance, or if any work is required …"
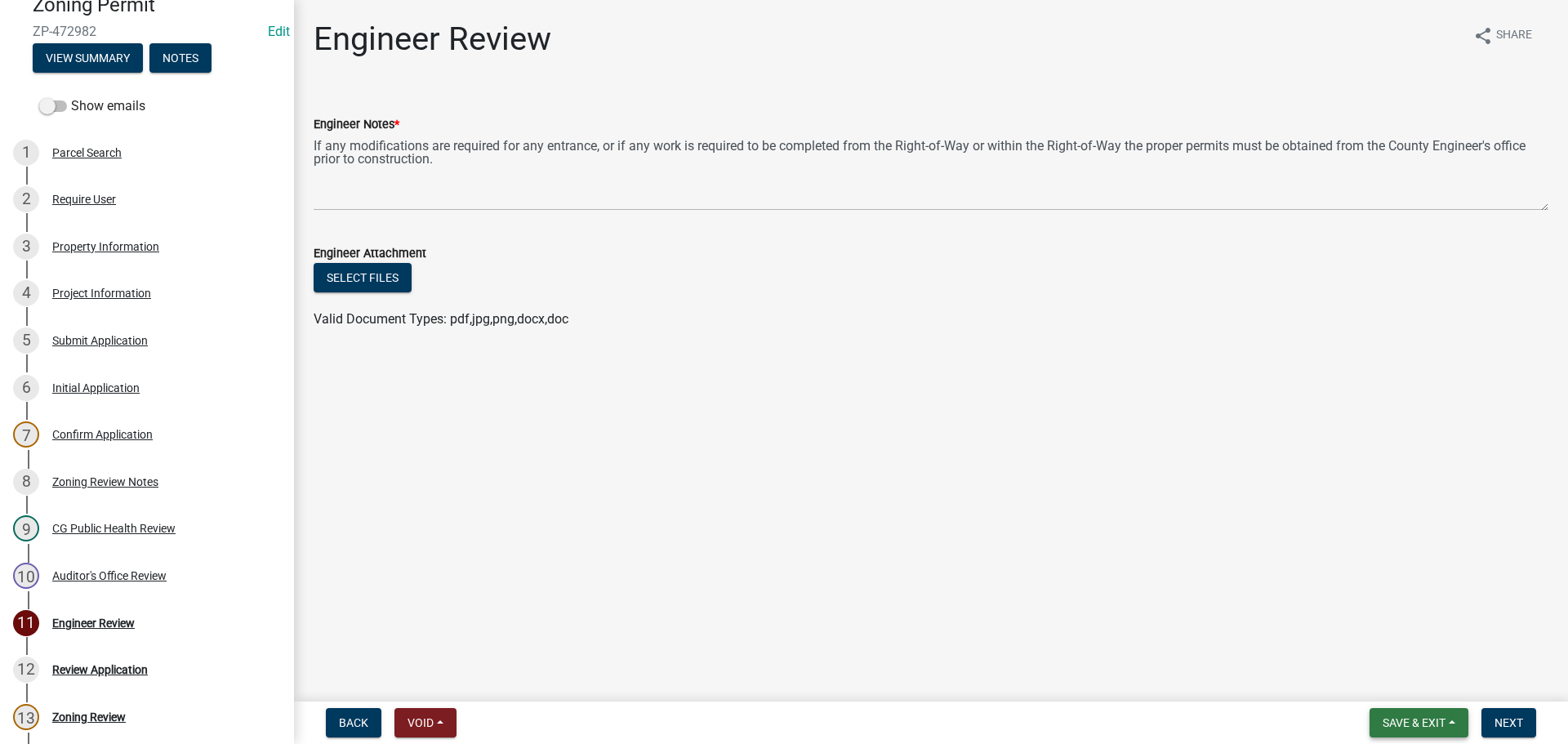
click at [1395, 711] on button "Save & Exit" at bounding box center [1419, 721] width 98 height 29
click at [1391, 638] on button "Save" at bounding box center [1403, 641] width 131 height 39
click at [1504, 722] on span "Next" at bounding box center [1509, 722] width 28 height 13
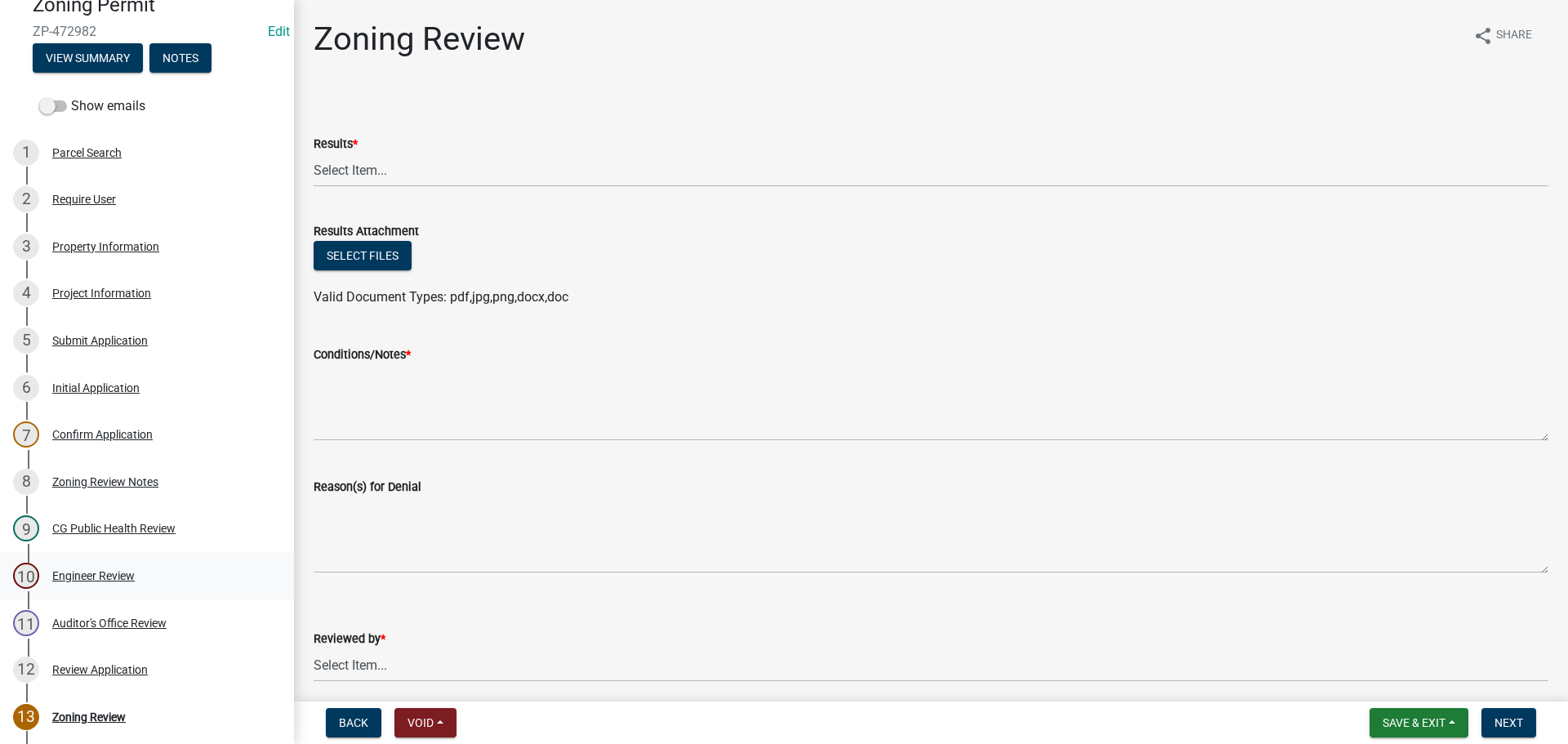
click at [144, 574] on div "10 Engineer Review" at bounding box center [140, 575] width 255 height 26
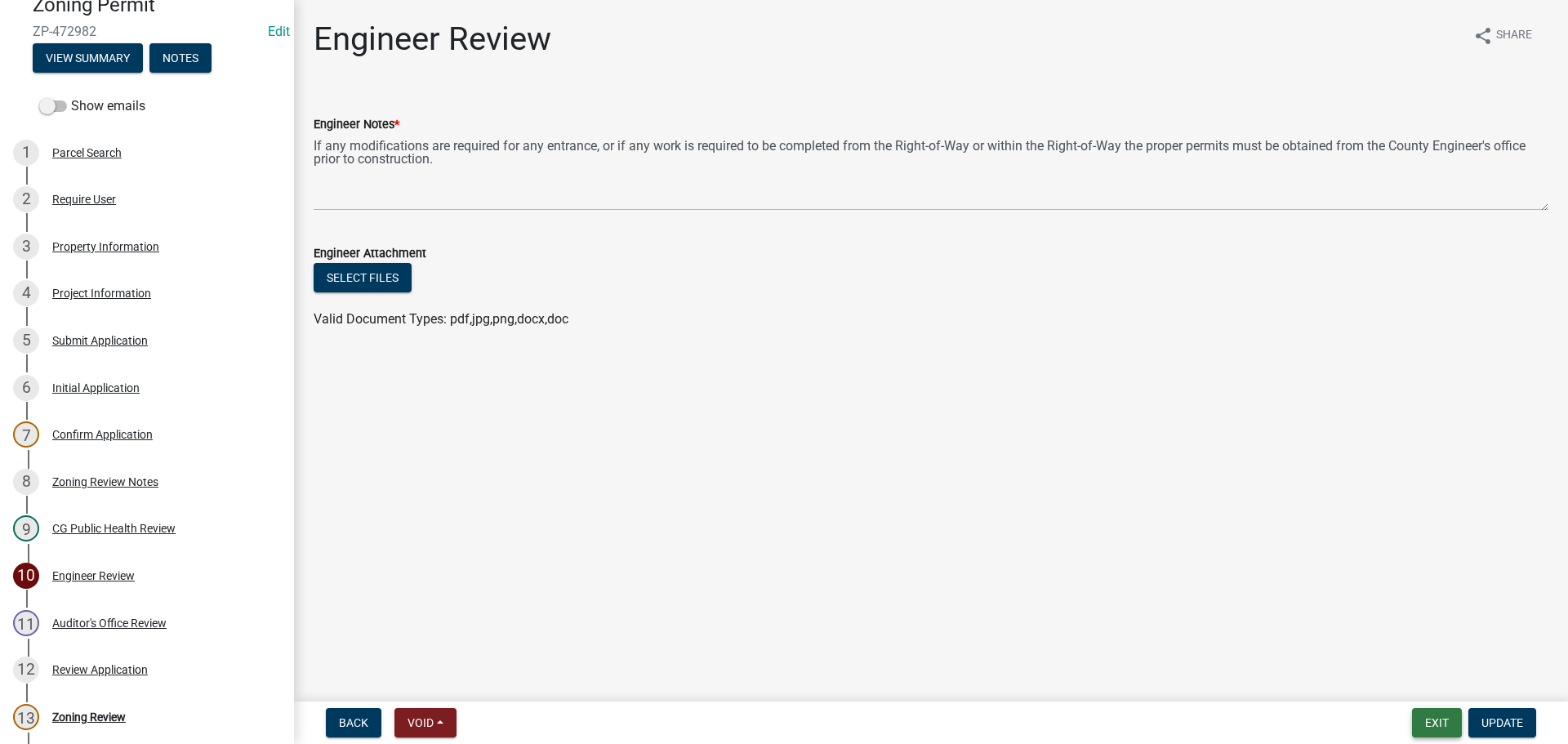
click at [1453, 721] on button "Exit" at bounding box center [1437, 721] width 50 height 29
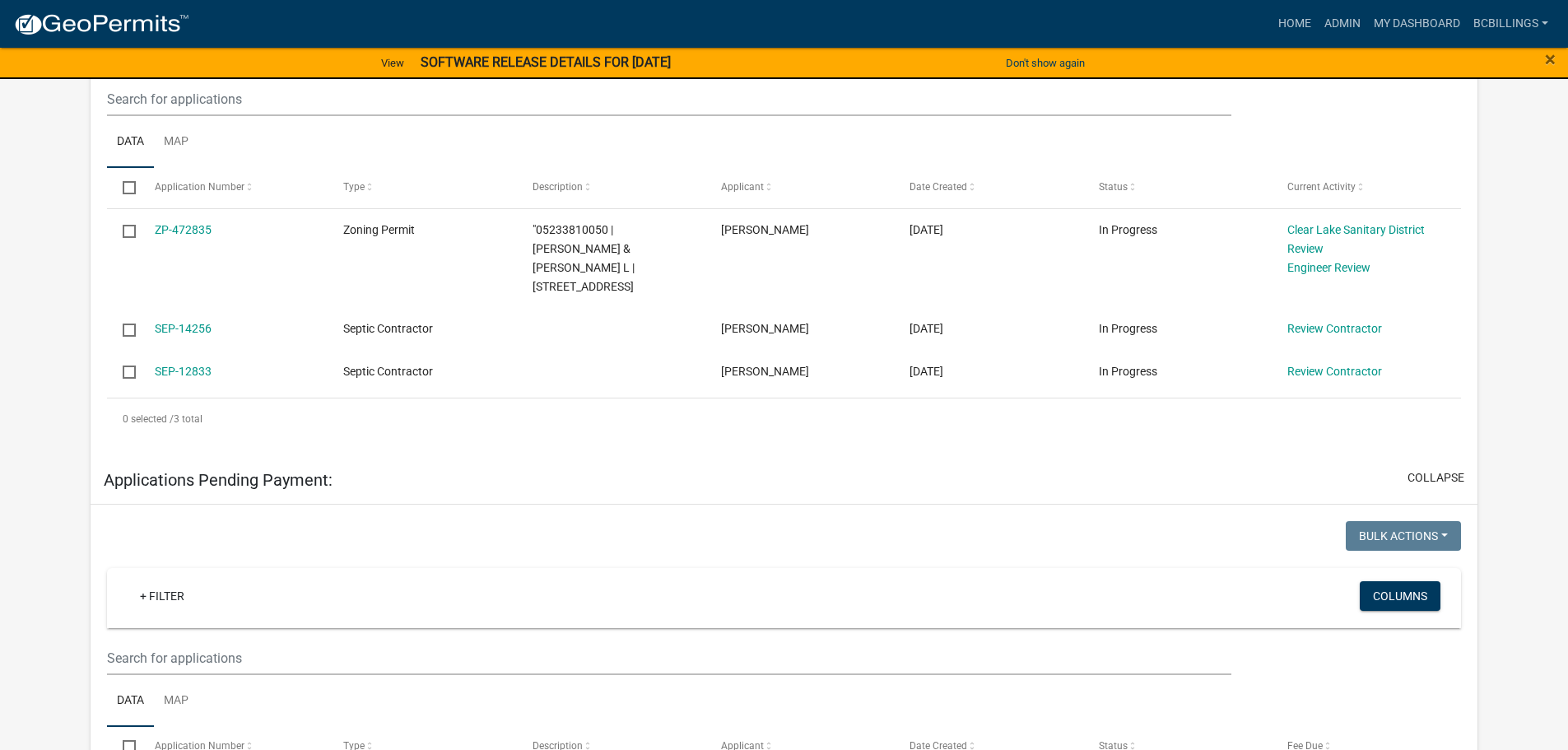
scroll to position [552, 0]
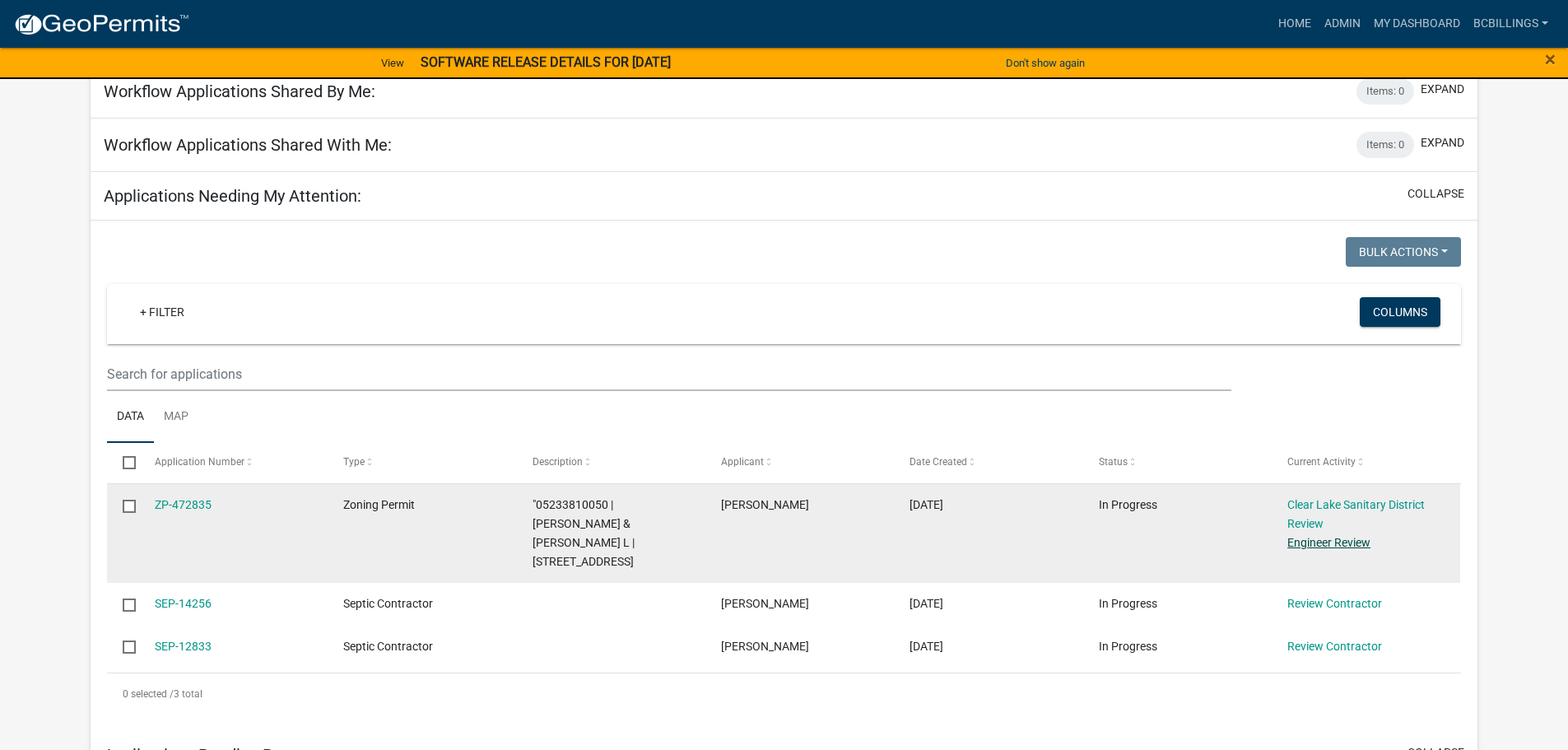
click at [1352, 536] on link "Engineer Review" at bounding box center [1329, 542] width 83 height 13
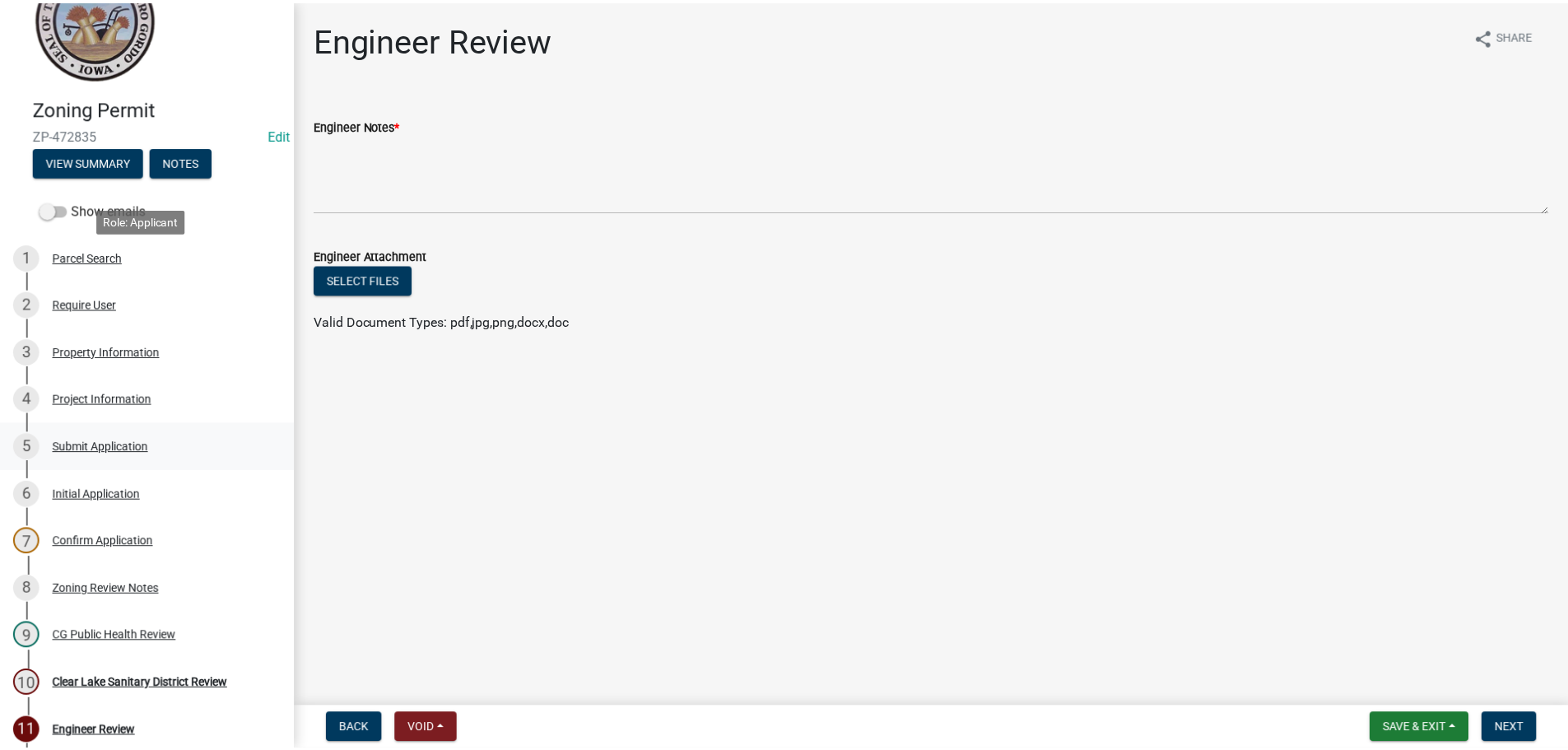
scroll to position [409, 0]
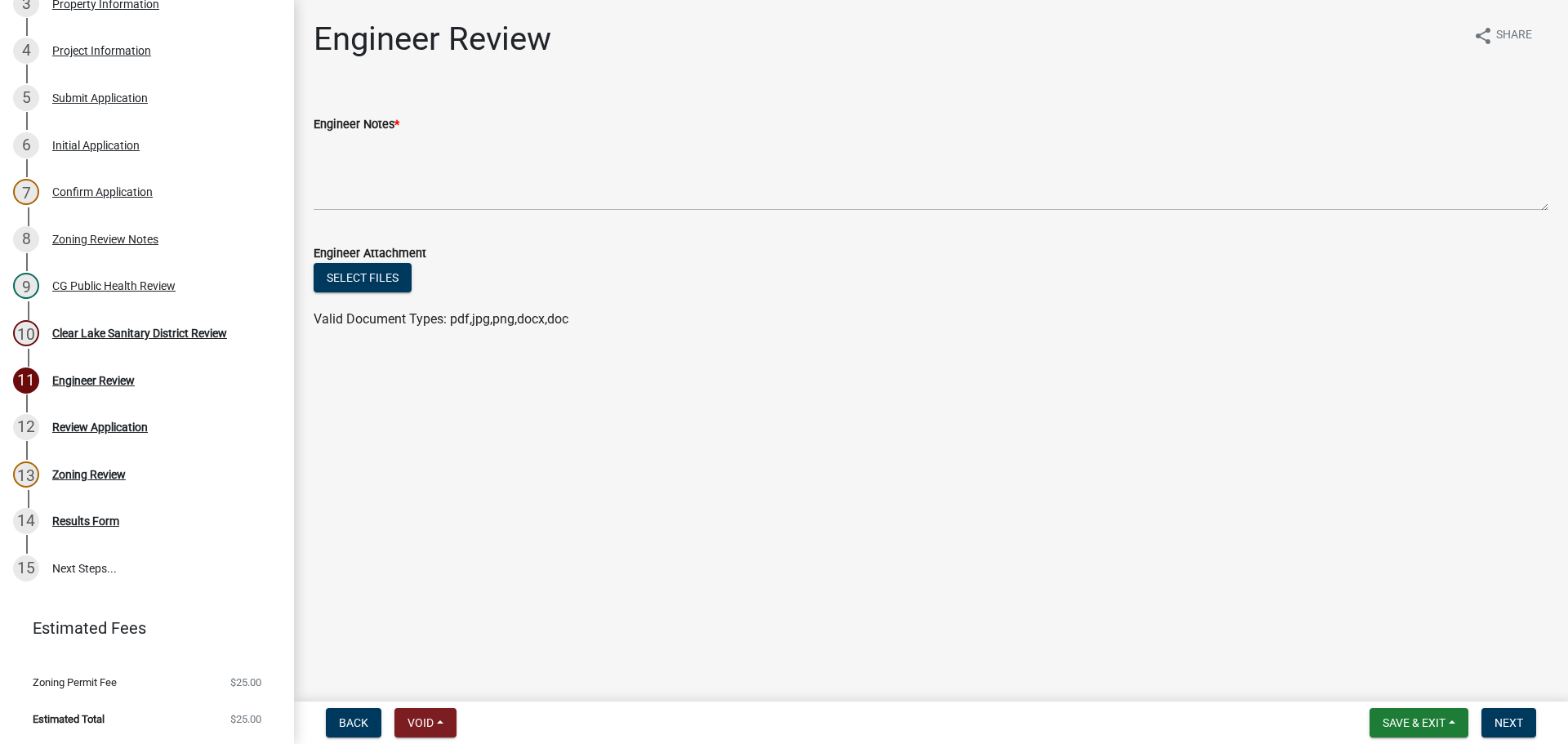
click at [154, 392] on div "11 Engineer Review" at bounding box center [140, 380] width 255 height 26
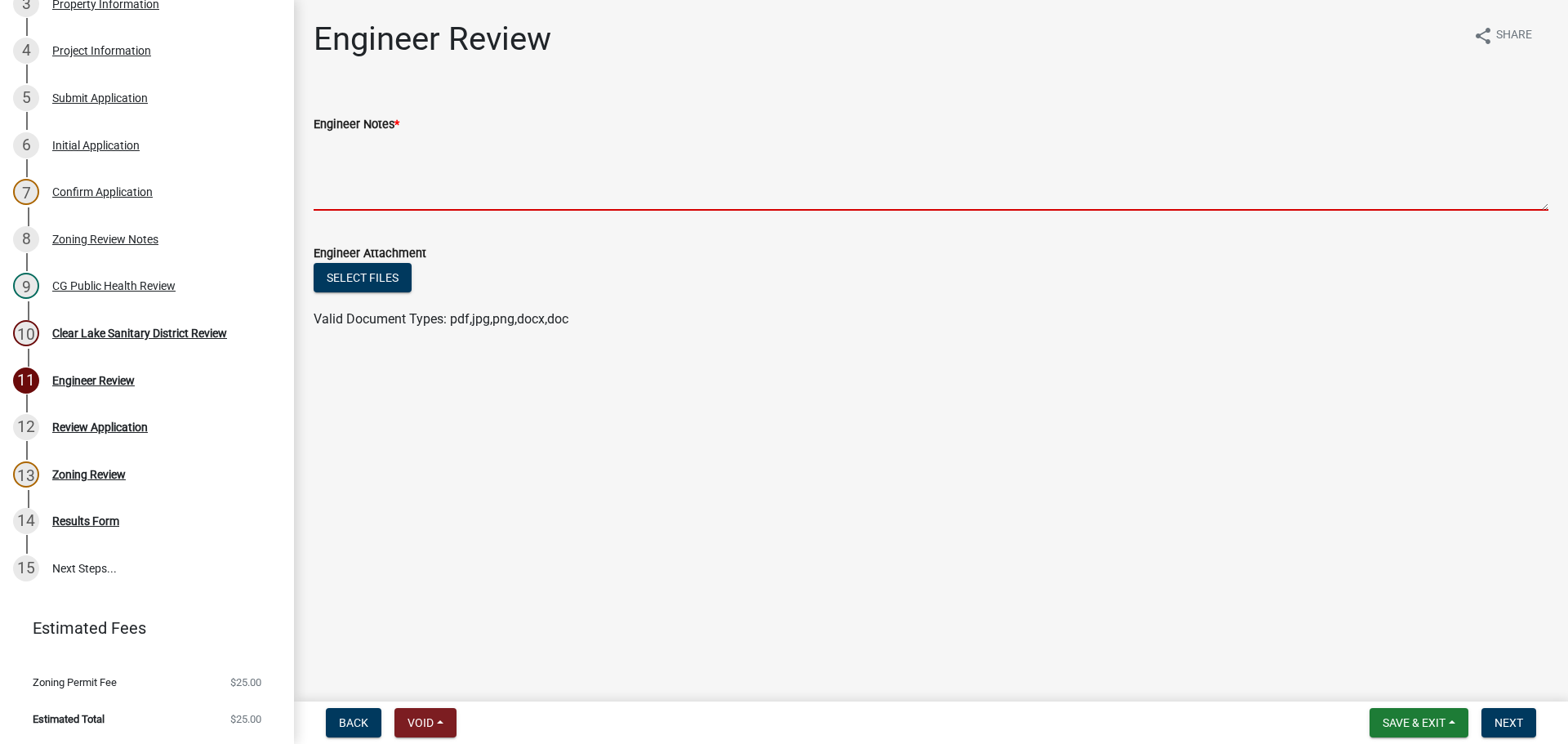
click at [623, 181] on textarea "Engineer Notes *" at bounding box center [931, 172] width 1235 height 77
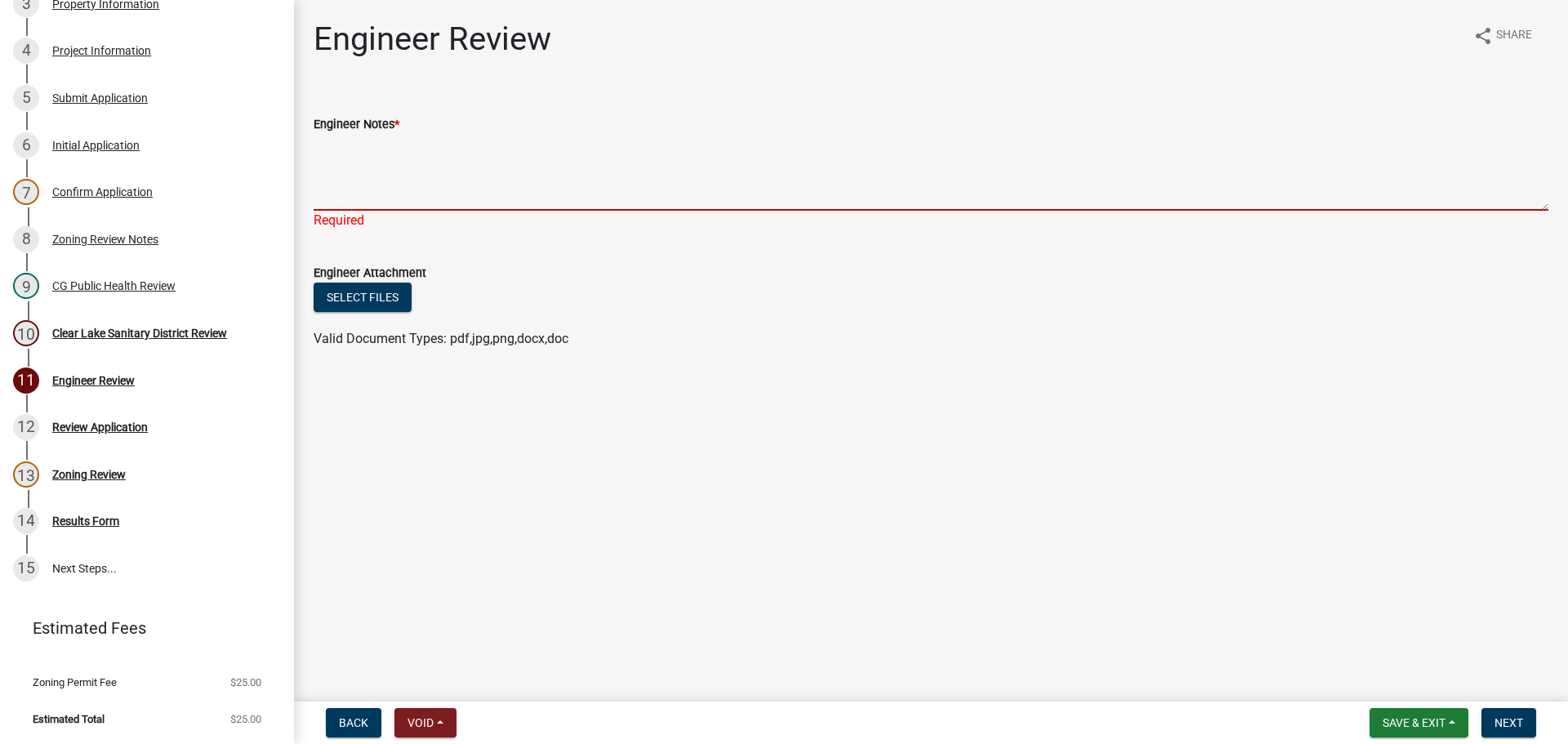
click at [623, 181] on textarea "Engineer Notes *" at bounding box center [931, 172] width 1235 height 77
paste textarea "If any modifications are required for any entrance, or if any work is required …"
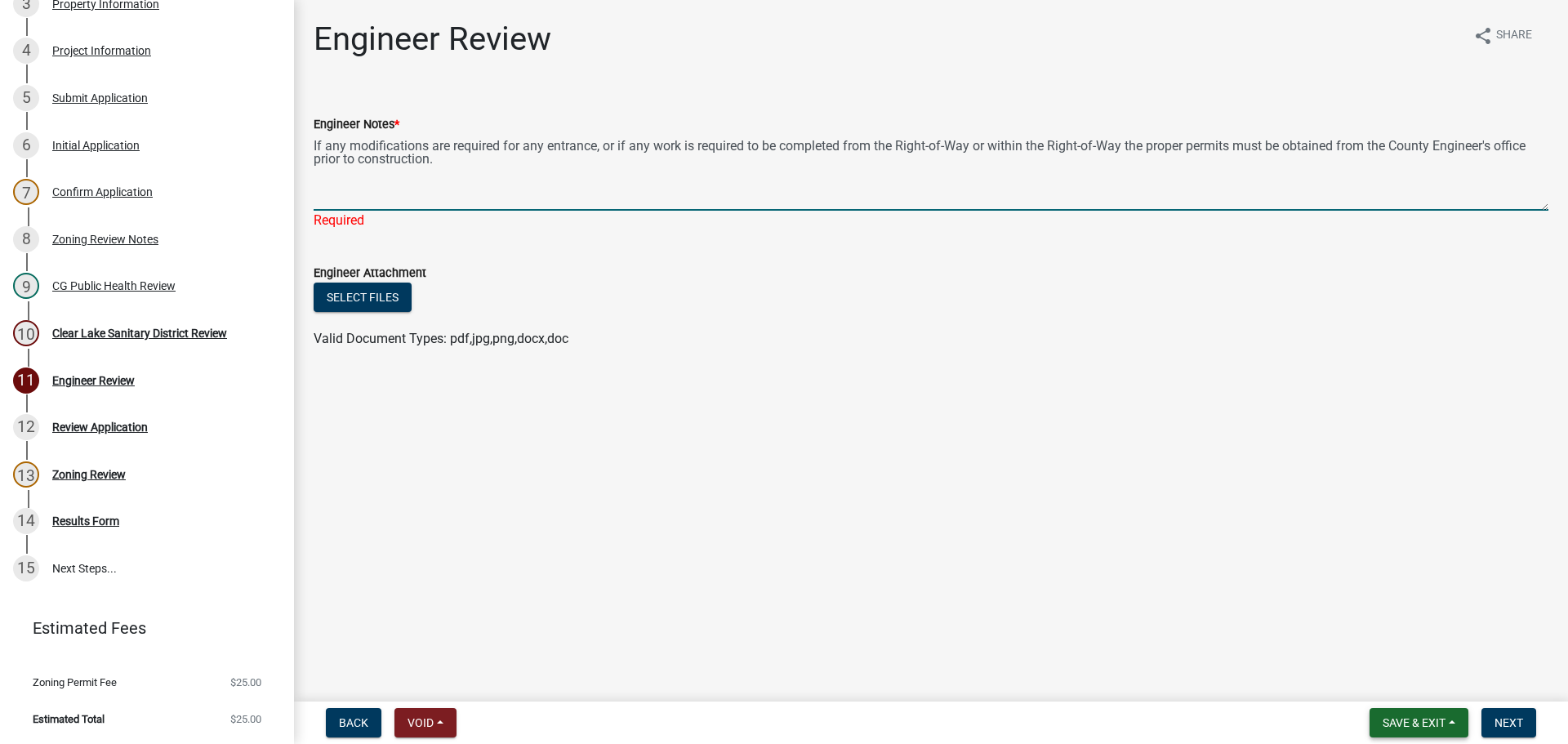
type textarea "If any modifications are required for any entrance, or if any work is required …"
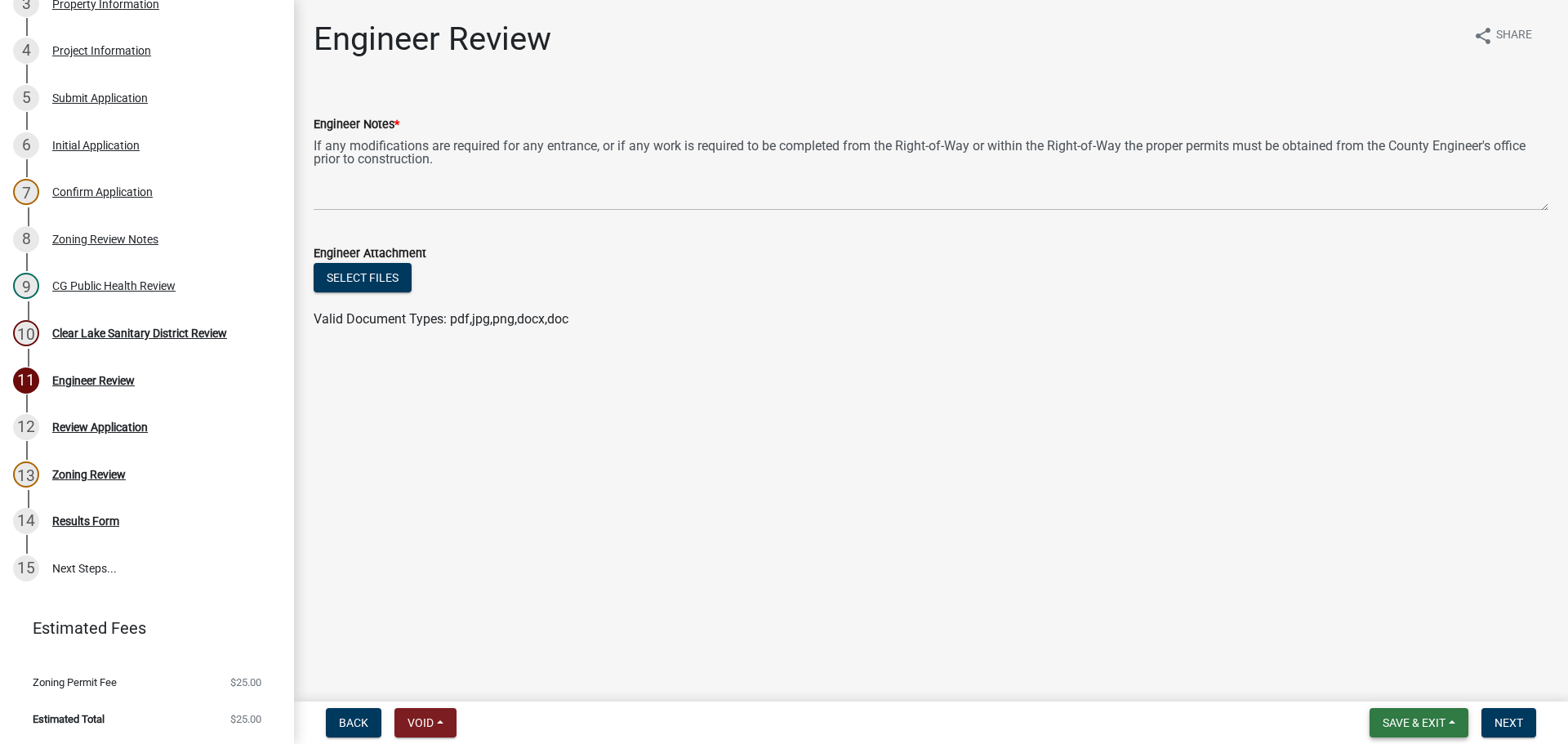
drag, startPoint x: 1428, startPoint y: 725, endPoint x: 1419, endPoint y: 718, distance: 11.4
click at [1423, 722] on span "Save & Exit" at bounding box center [1414, 722] width 63 height 13
click at [1428, 631] on button "Save" at bounding box center [1403, 641] width 131 height 39
click at [1509, 714] on button "Next" at bounding box center [1509, 721] width 55 height 29
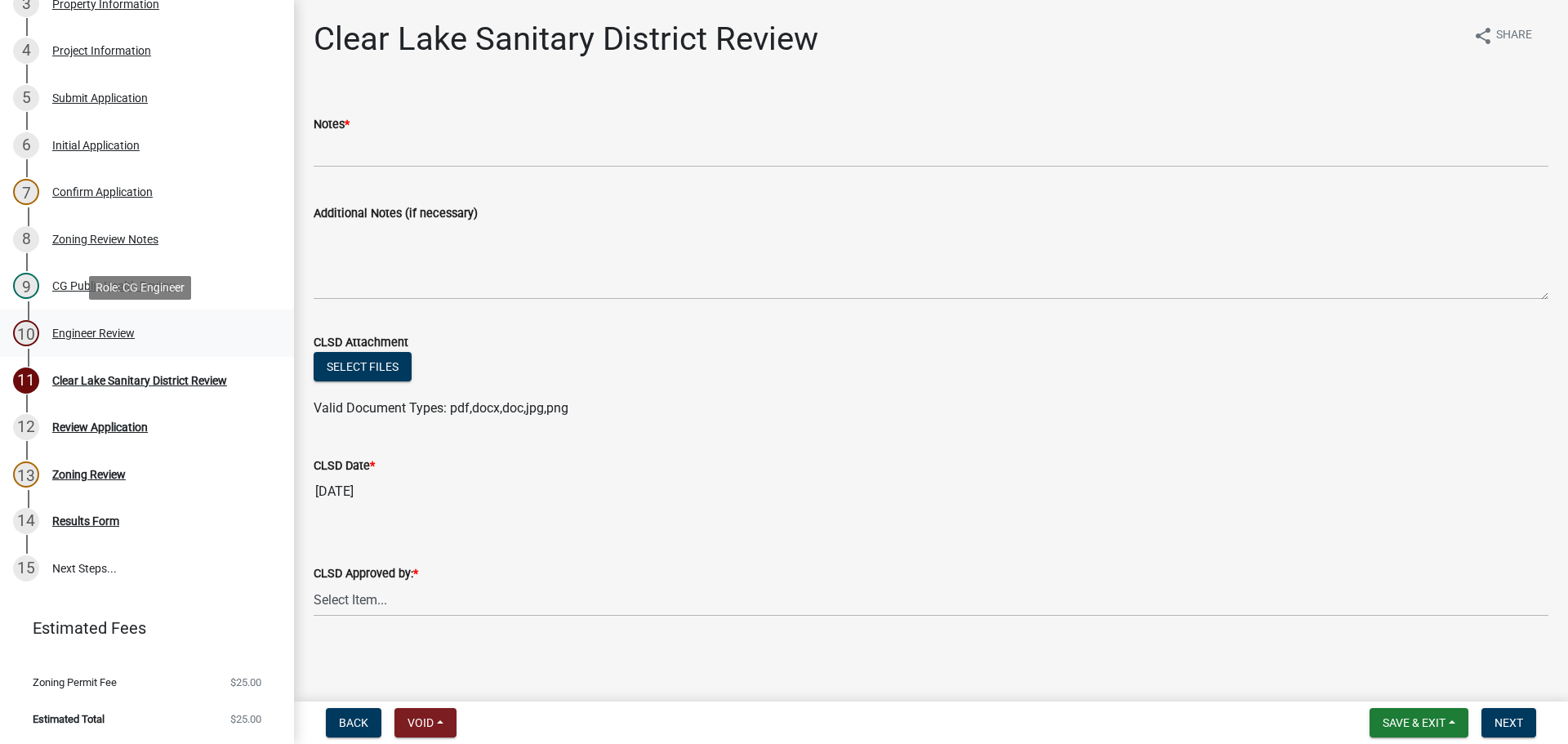
click at [218, 338] on div "10 Engineer Review" at bounding box center [140, 333] width 255 height 26
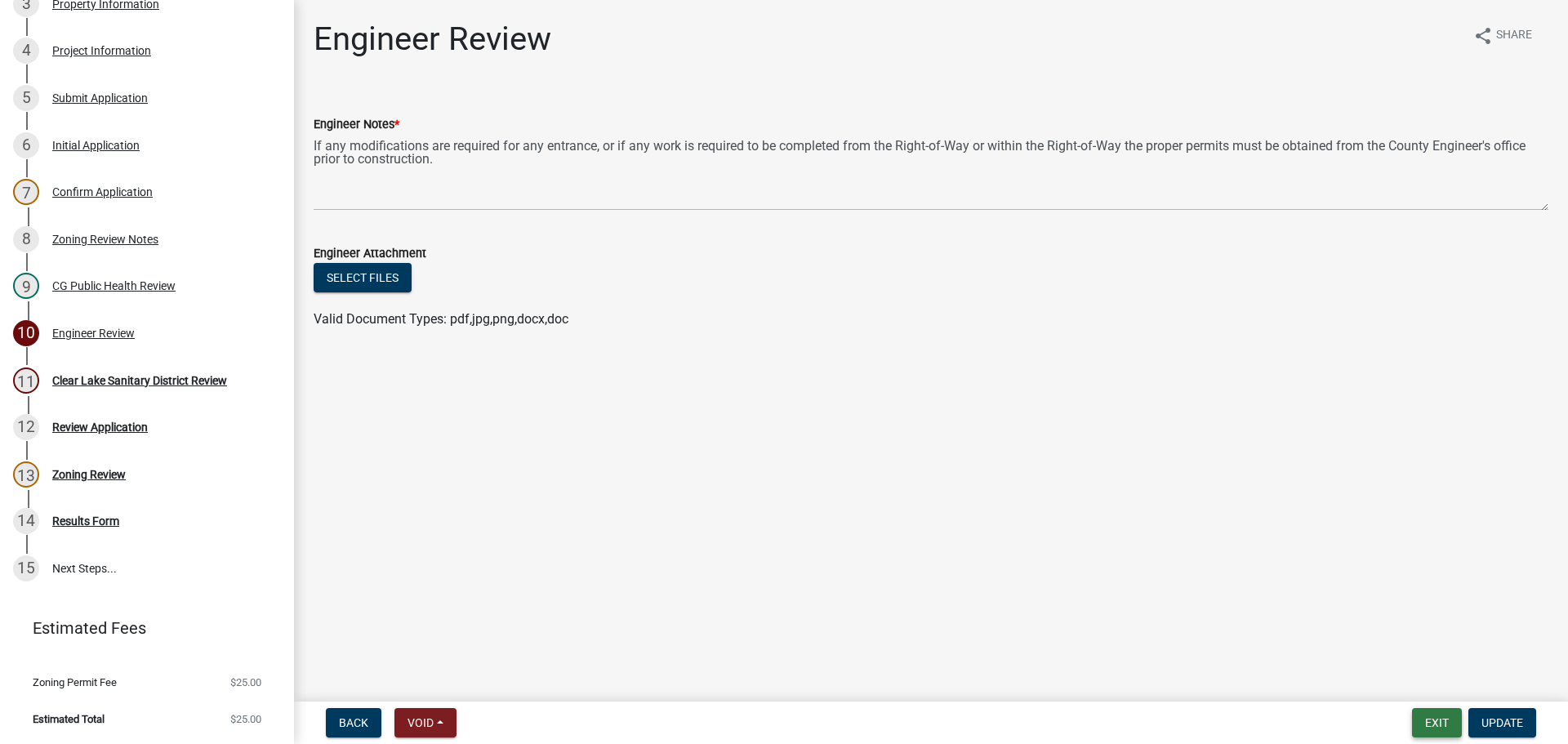
click at [1434, 716] on button "Exit" at bounding box center [1437, 721] width 50 height 29
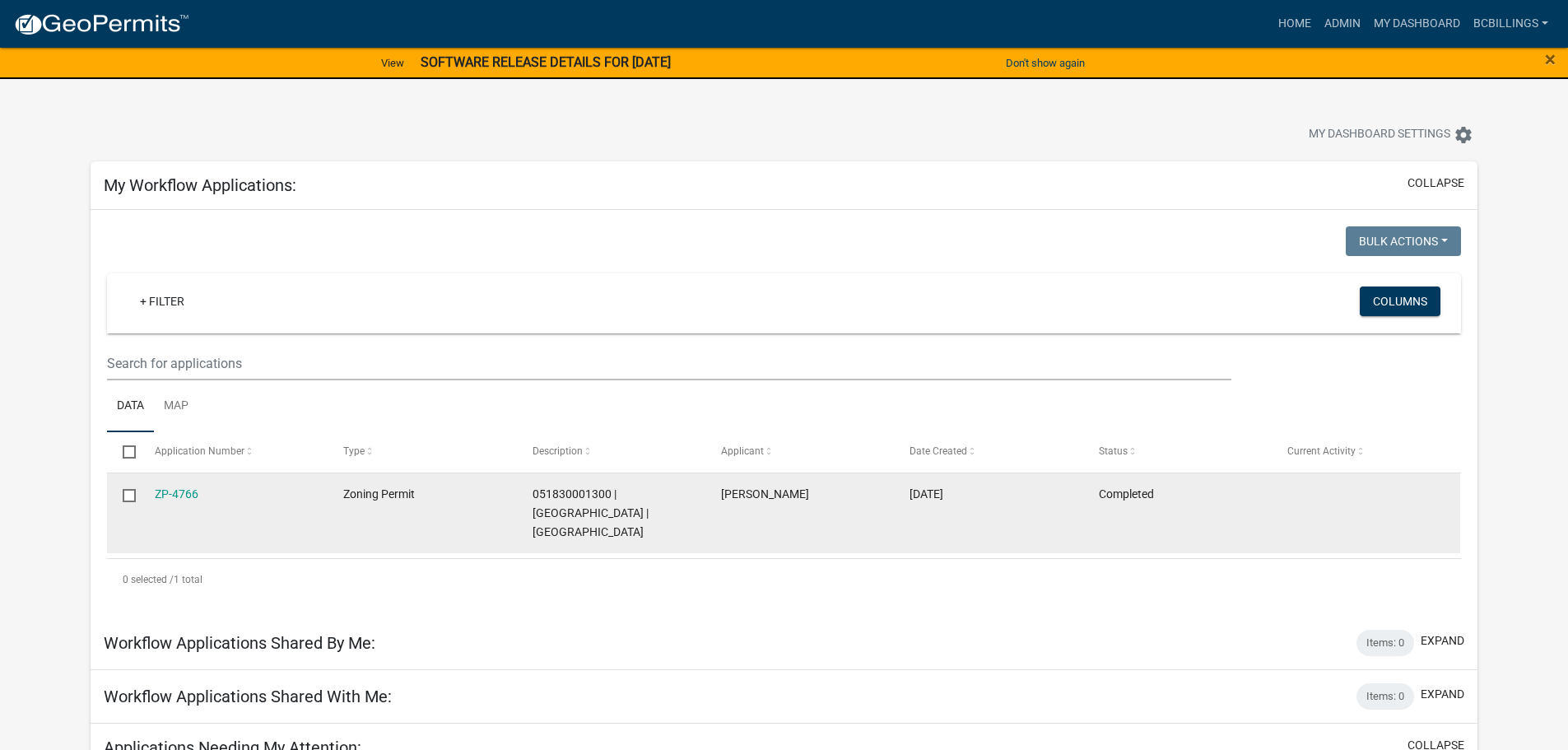
click at [129, 493] on input "checkbox" at bounding box center [128, 494] width 11 height 11
checkbox input "true"
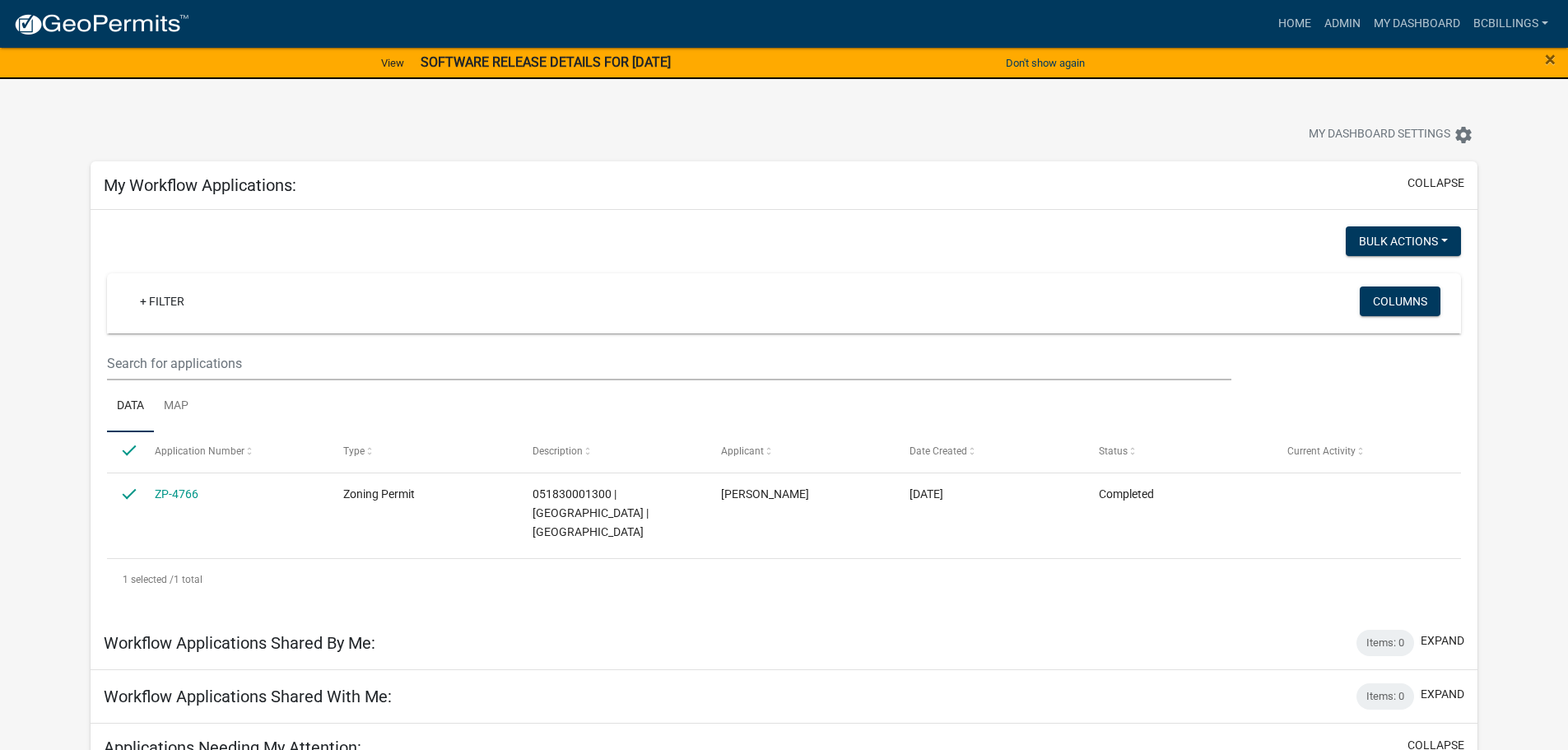
click at [130, 449] on input "checkbox" at bounding box center [128, 450] width 11 height 11
checkbox input "false"
